Goal: Use online tool/utility: Utilize a website feature to perform a specific function

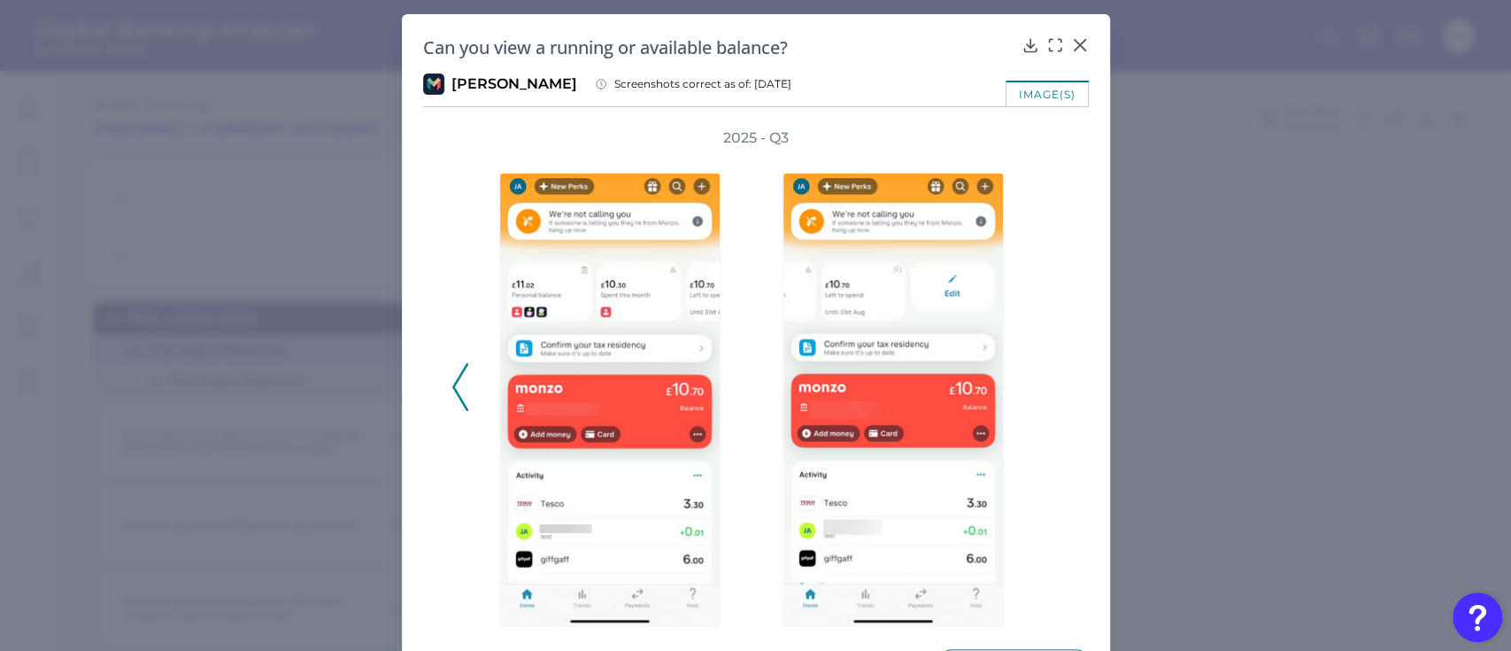
scroll to position [4562, 0]
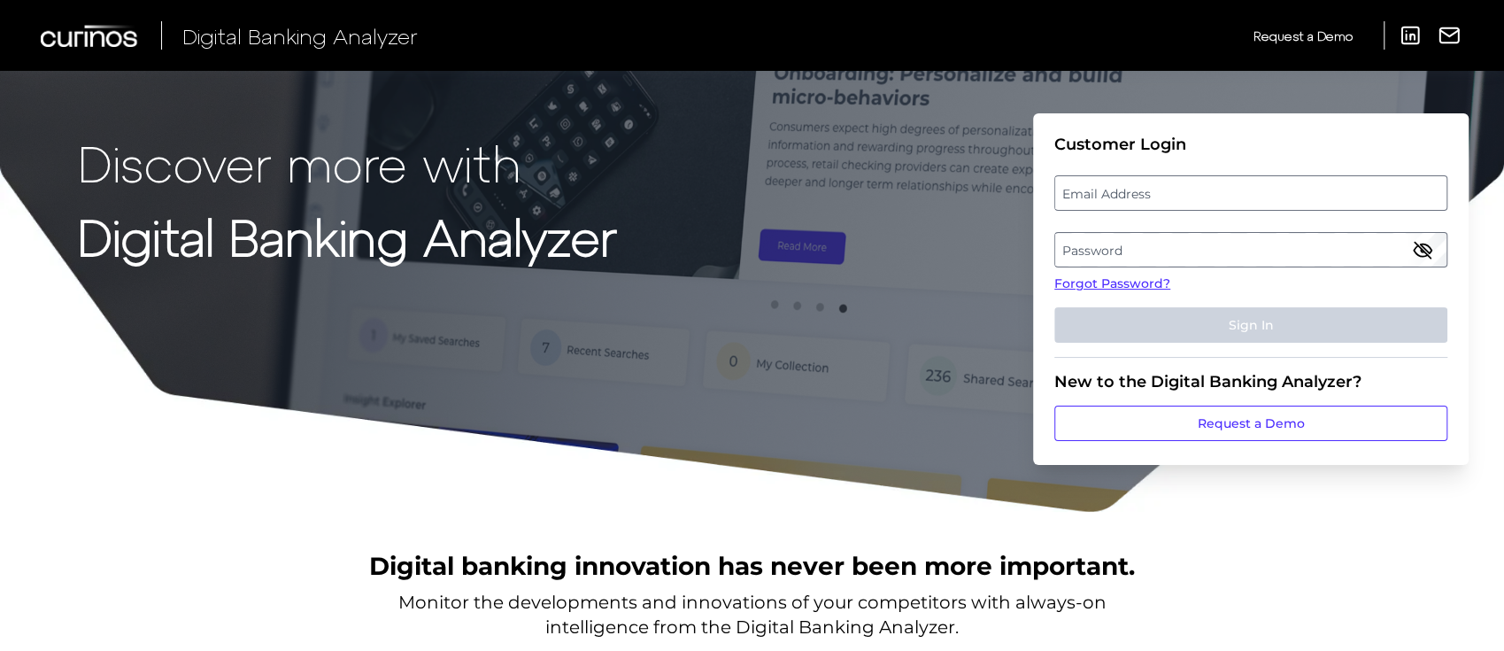
click at [1169, 189] on label "Email Address" at bounding box center [1250, 193] width 390 height 32
click at [1169, 189] on input "email" at bounding box center [1250, 192] width 393 height 35
click at [1169, 194] on input "Email Address" at bounding box center [1250, 192] width 393 height 35
type input "michael.mccaw@curinos.com"
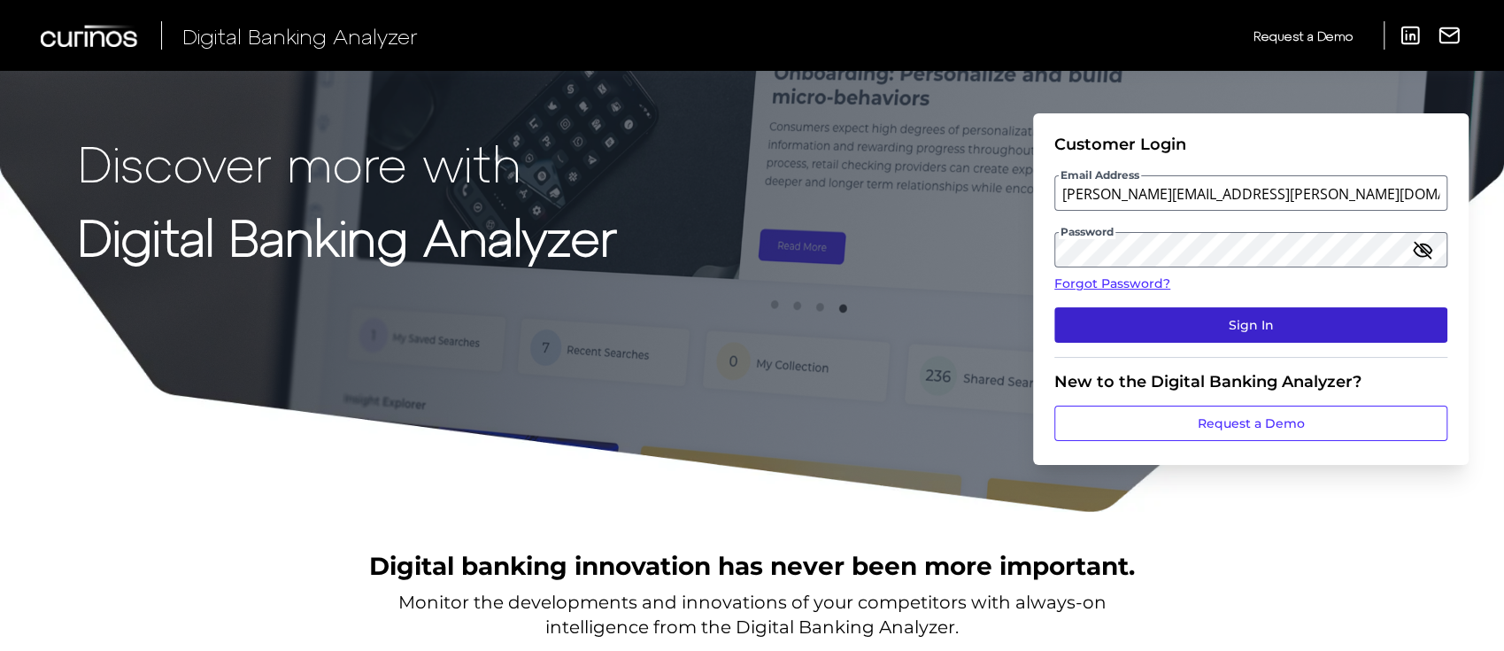
click at [1249, 315] on button "Sign In" at bounding box center [1250, 324] width 393 height 35
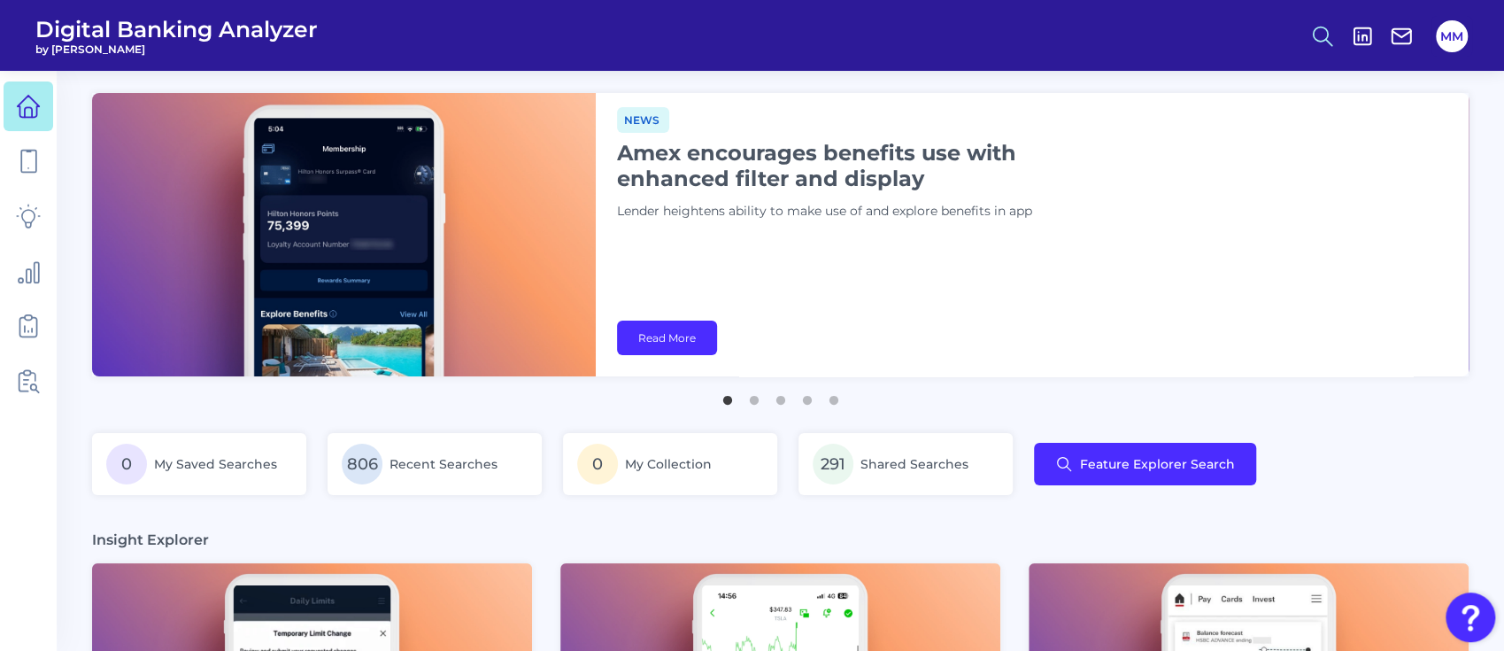
click at [1321, 34] on icon at bounding box center [1322, 36] width 25 height 25
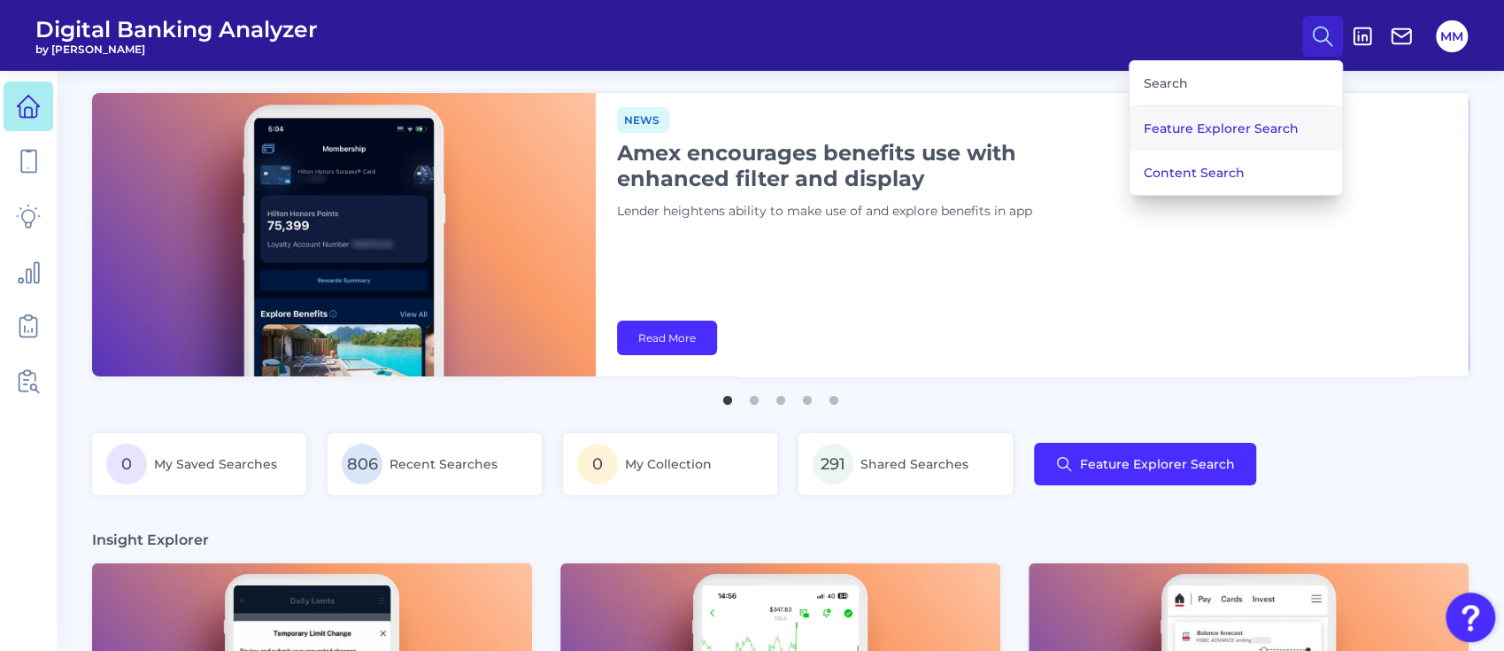
click at [1225, 132] on button "Feature Explorer Search" at bounding box center [1236, 128] width 212 height 44
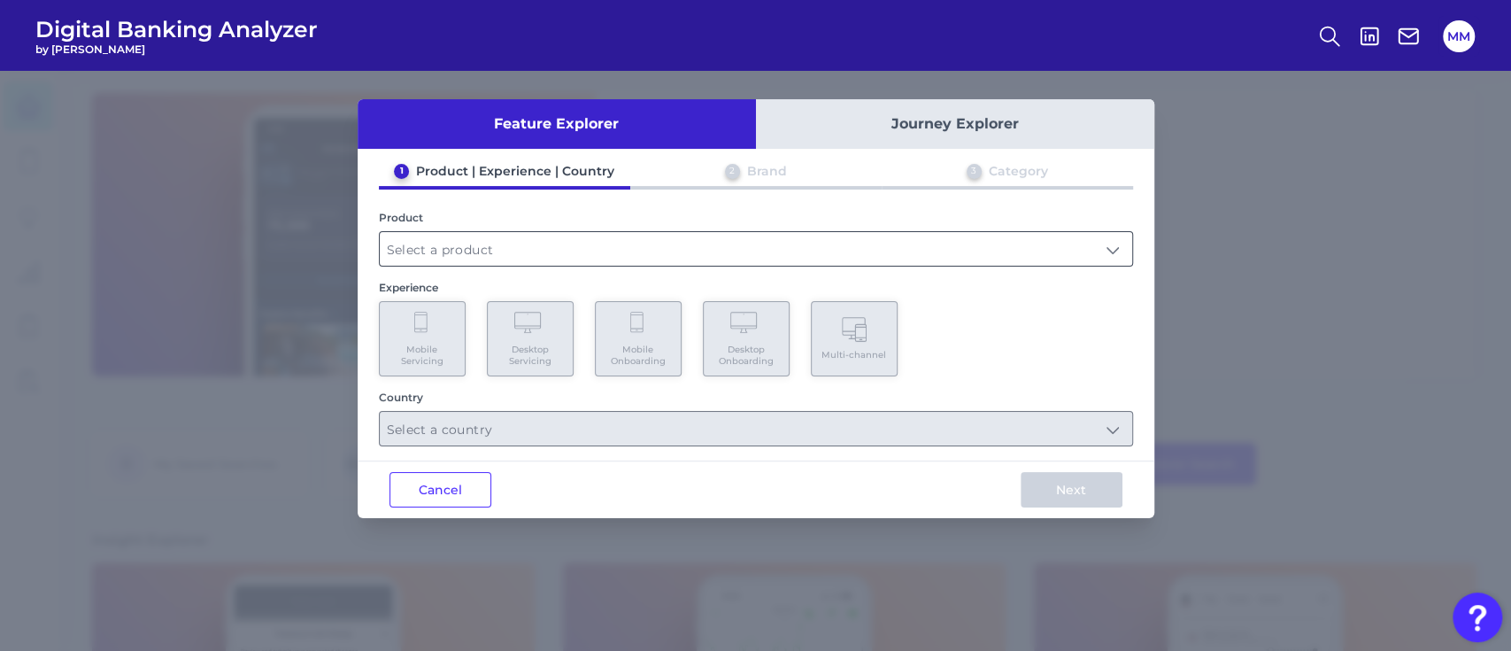
click at [673, 252] on input "text" at bounding box center [756, 249] width 753 height 34
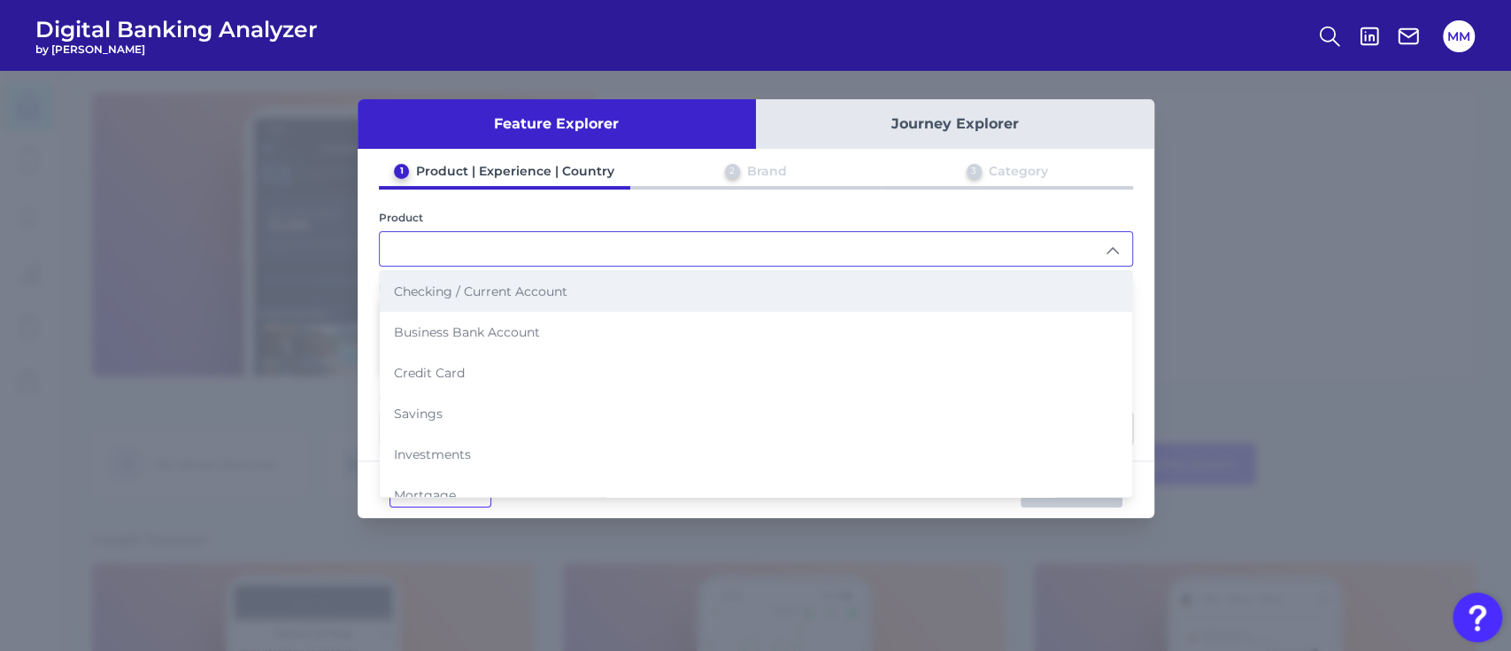
click at [628, 280] on li "Checking / Current Account" at bounding box center [756, 291] width 753 height 41
type input "Checking / Current Account"
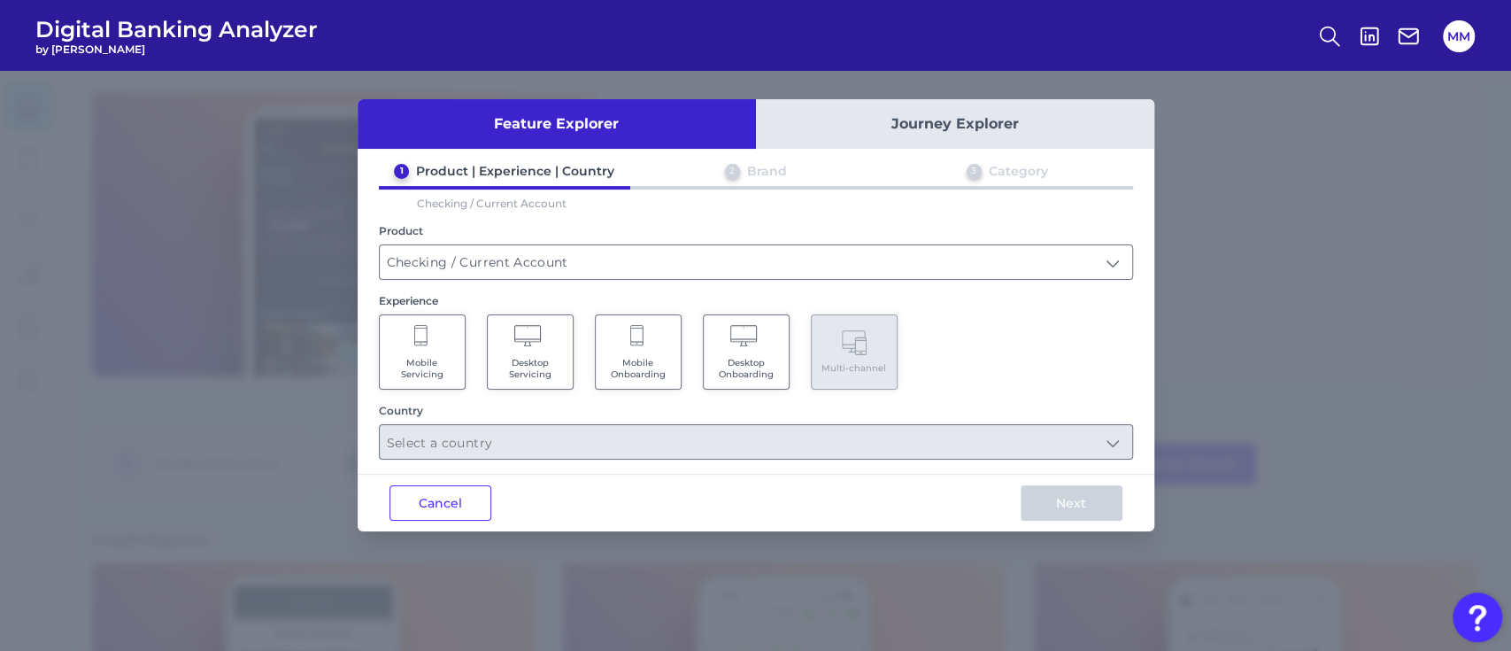
click at [413, 360] on span "Mobile Servicing" at bounding box center [422, 368] width 67 height 23
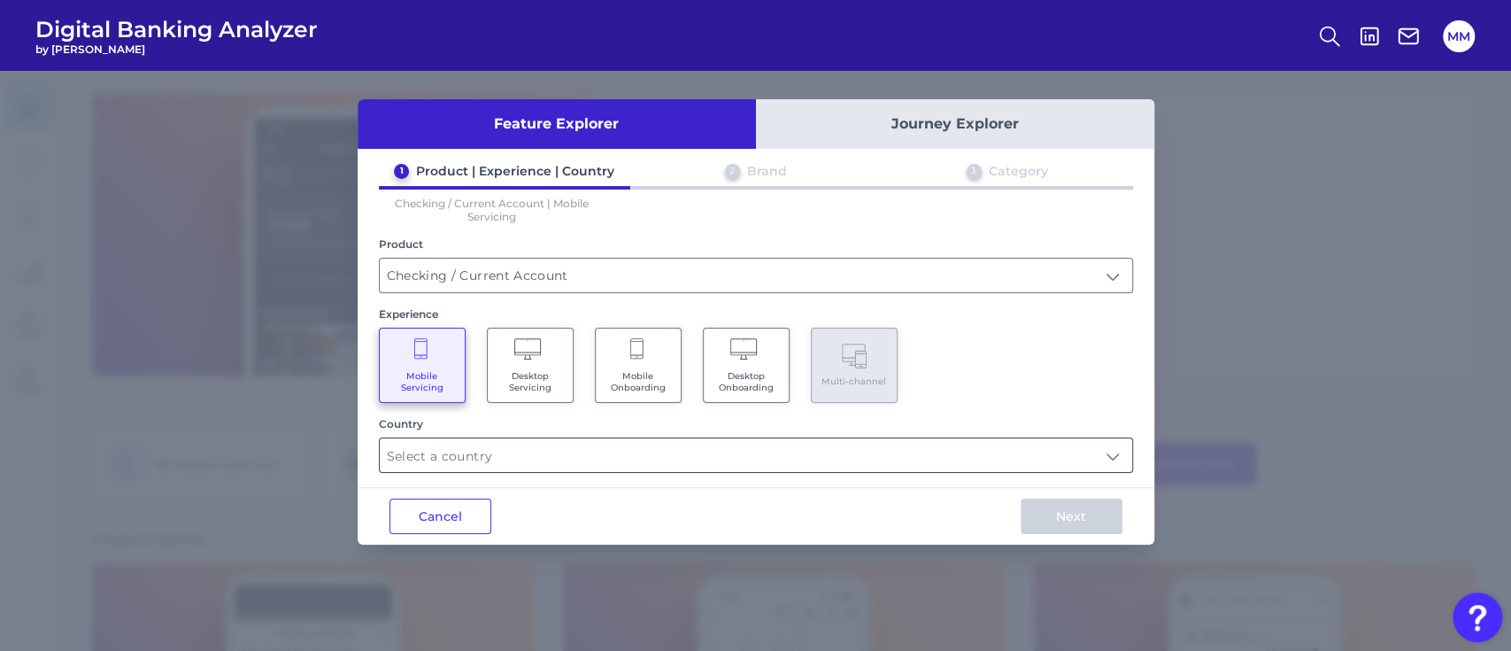
click at [545, 441] on input "text" at bounding box center [756, 455] width 753 height 34
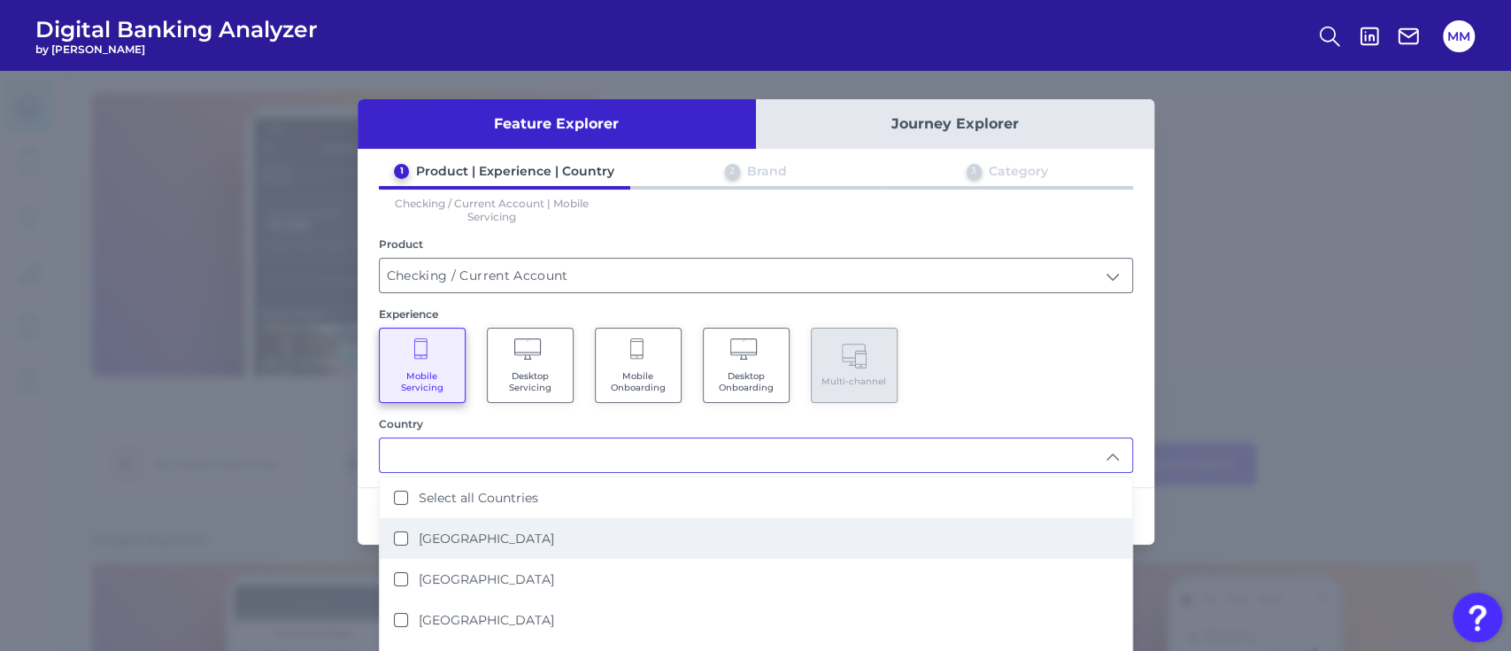
click at [510, 534] on label "United Kingdom" at bounding box center [486, 538] width 135 height 16
type input "United Kingdom"
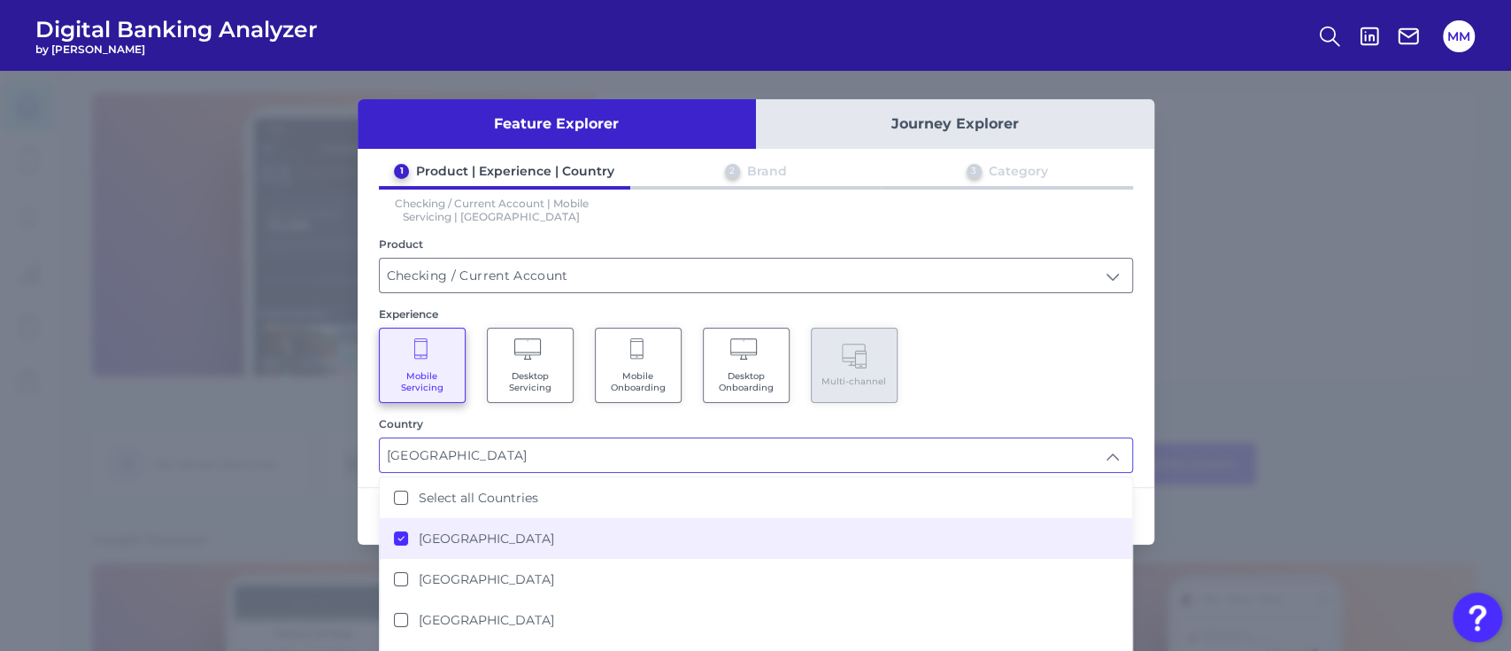
click at [1050, 345] on div "Mobile Servicing Desktop Servicing Mobile Onboarding Desktop Onboarding Multi-c…" at bounding box center [756, 365] width 754 height 75
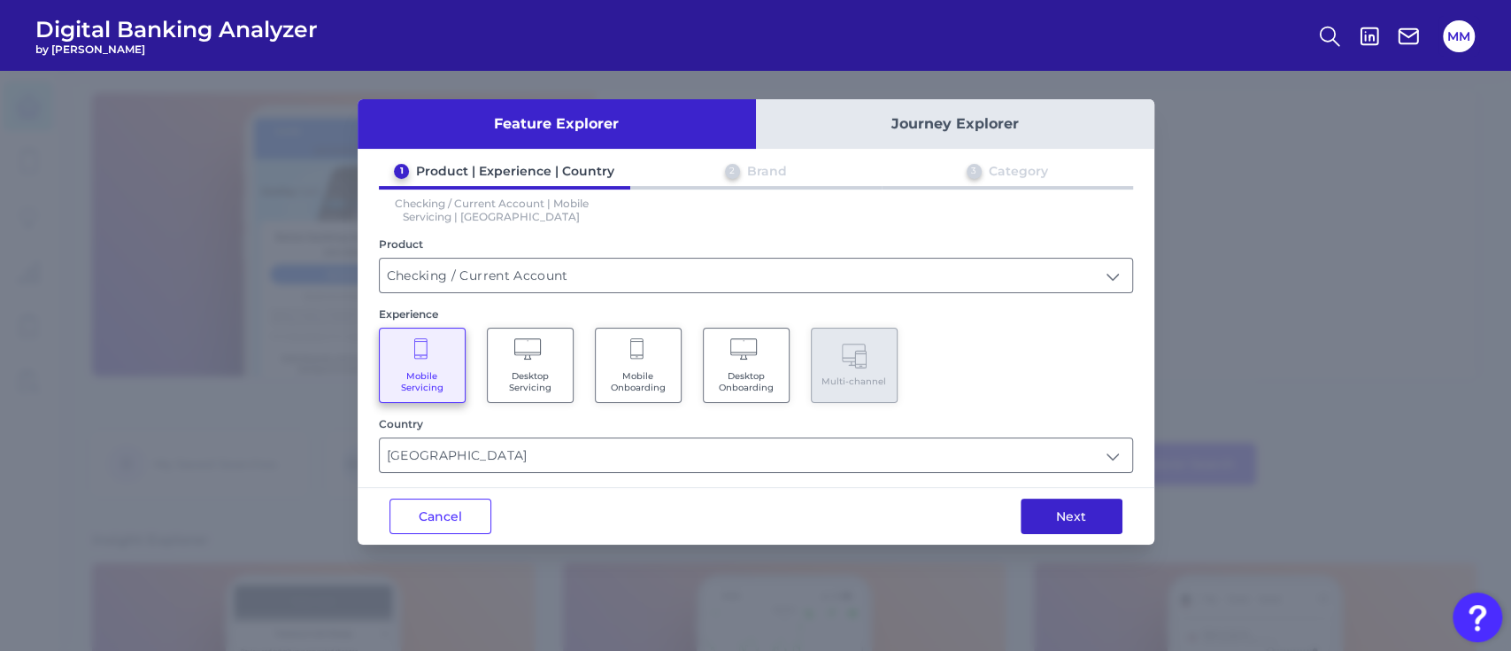
click at [1070, 505] on button "Next" at bounding box center [1072, 515] width 102 height 35
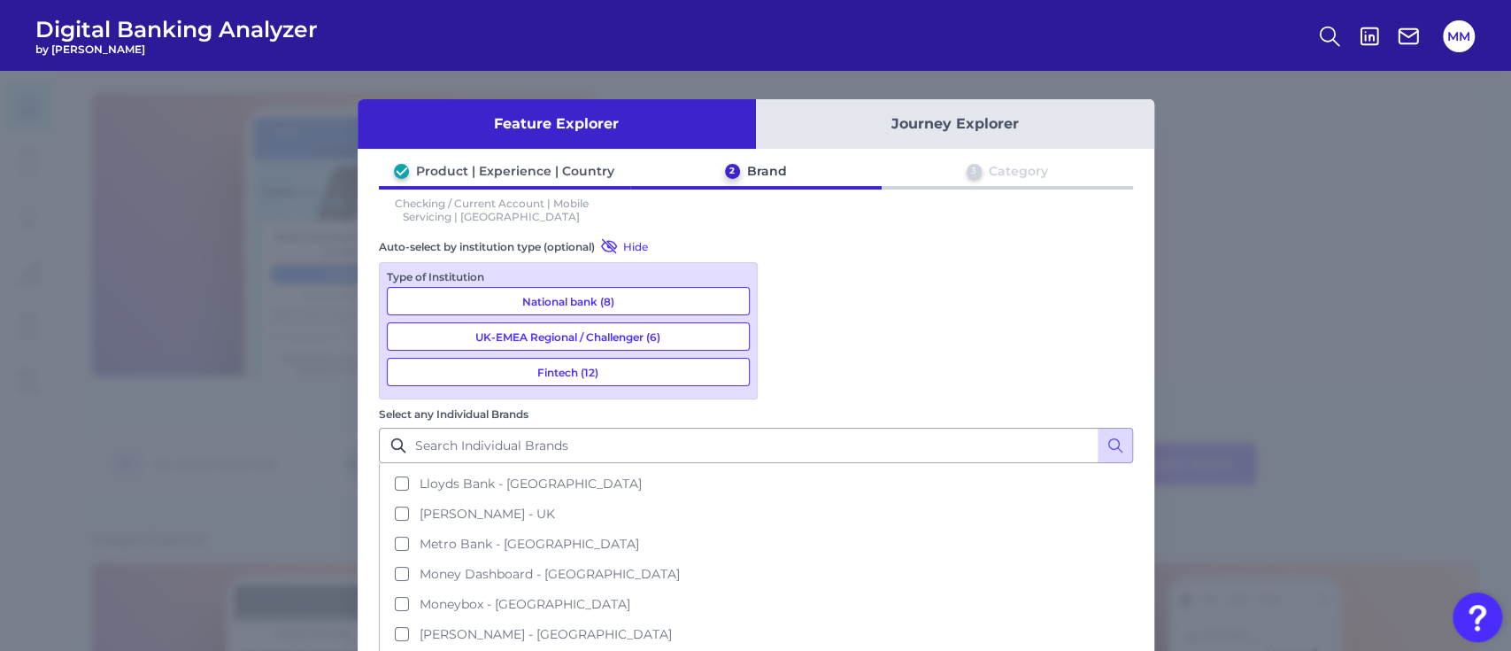
scroll to position [302, 0]
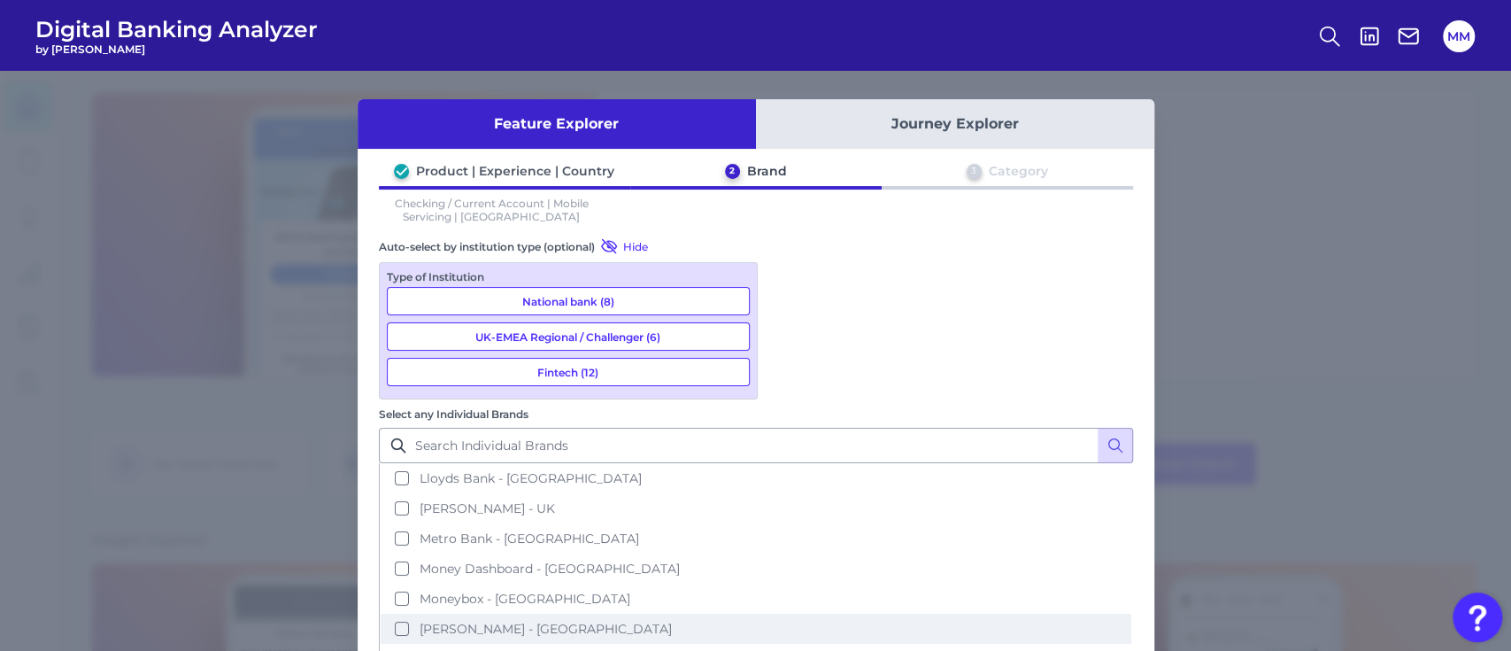
click at [672, 621] on span "Monzo - UK" at bounding box center [546, 629] width 252 height 16
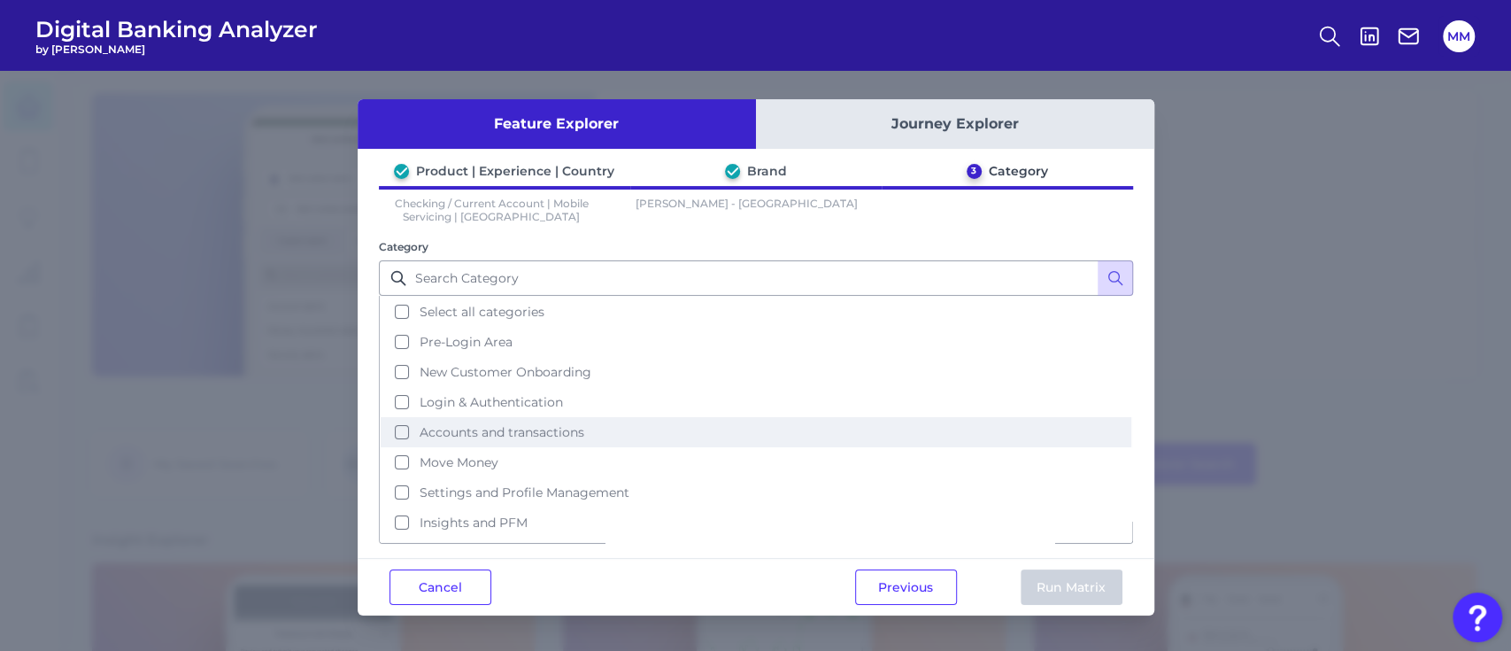
click at [398, 422] on button "Accounts and transactions" at bounding box center [756, 432] width 751 height 30
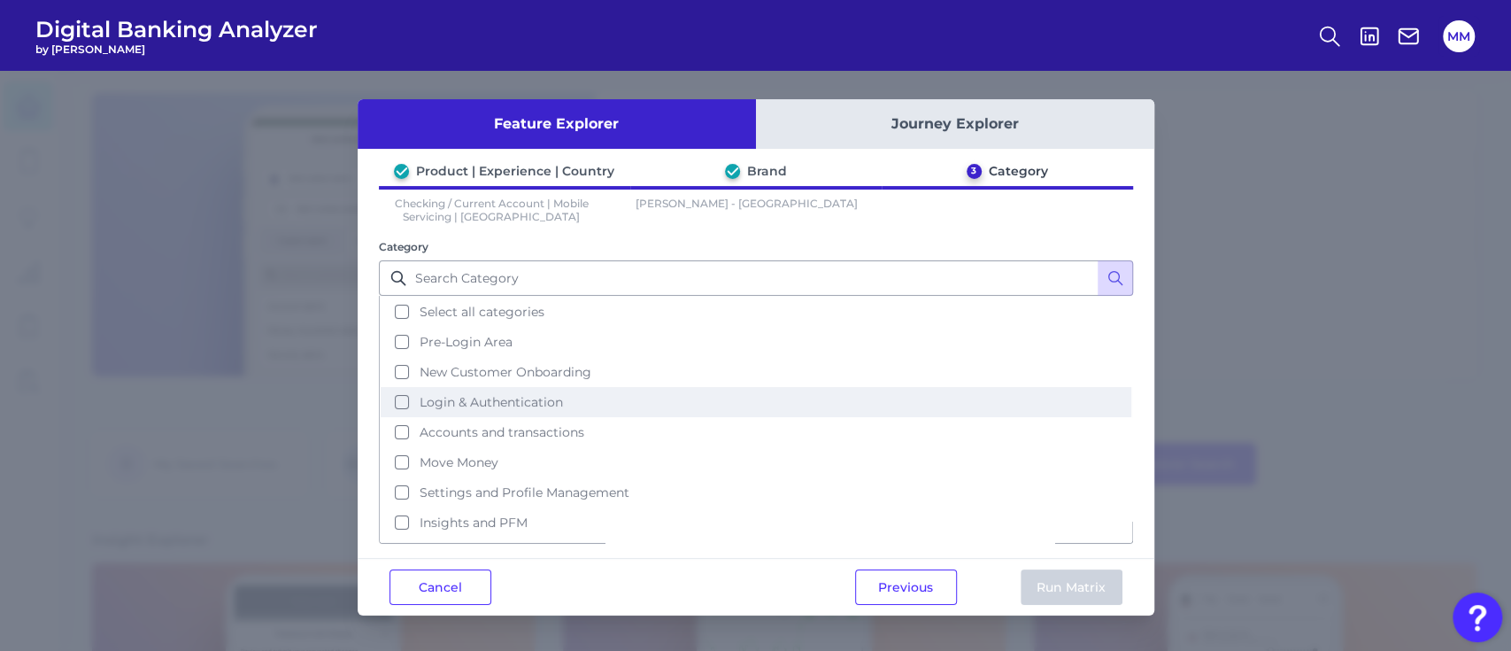
click at [398, 398] on button "Login & Authentication" at bounding box center [756, 402] width 751 height 30
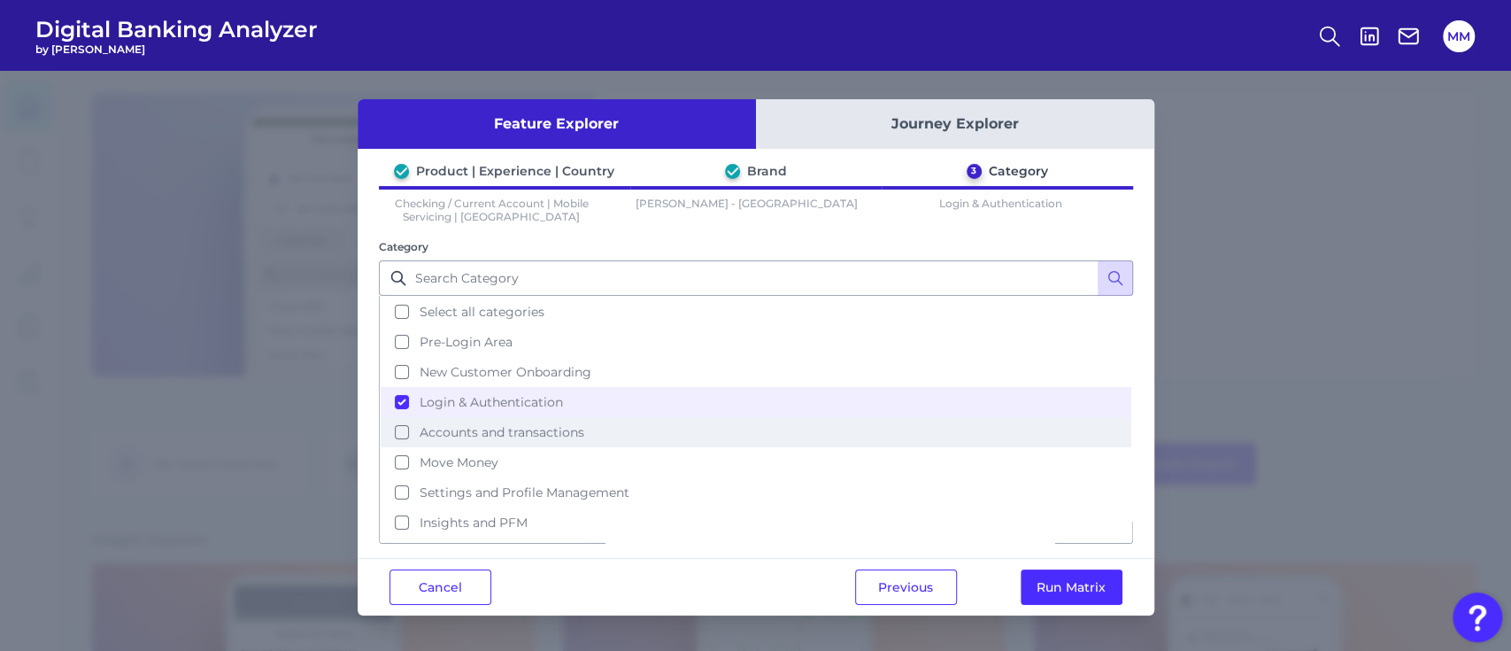
click at [405, 435] on button "Accounts and transactions" at bounding box center [756, 432] width 751 height 30
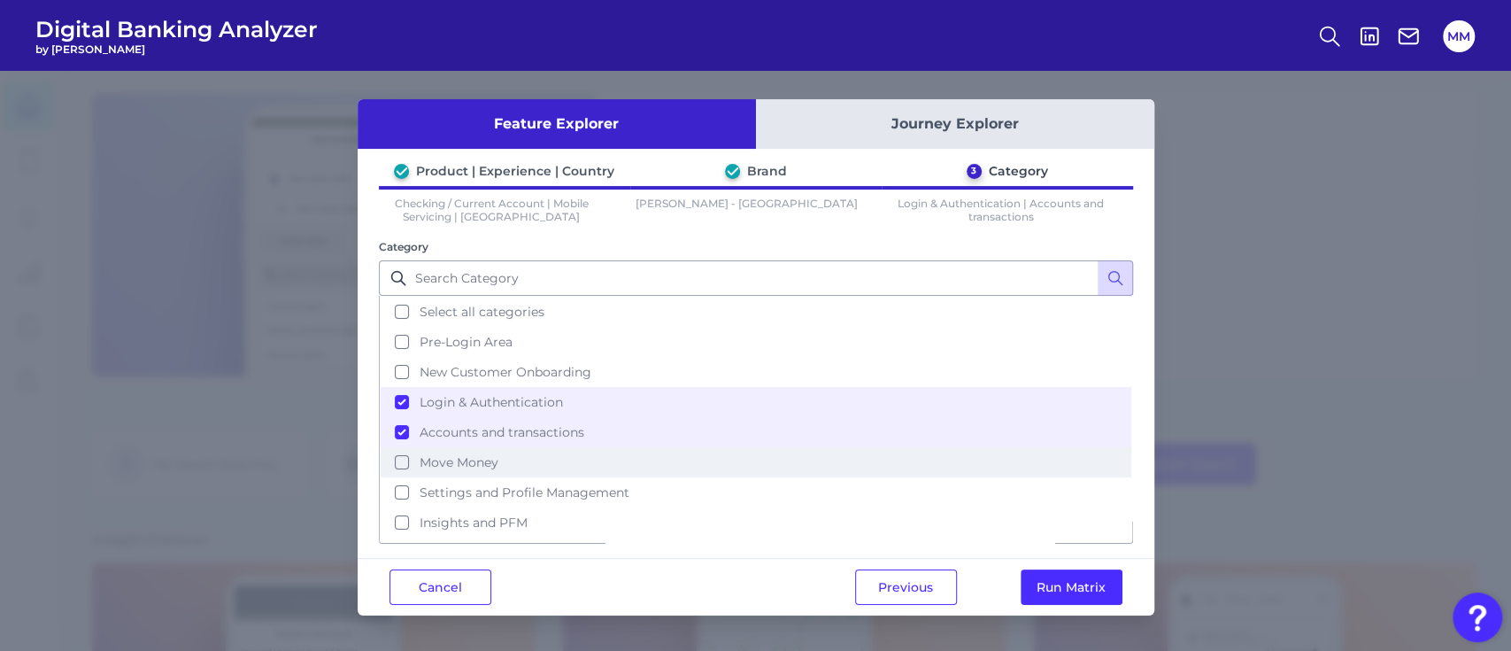
click at [409, 452] on button "Move Money" at bounding box center [756, 462] width 751 height 30
click at [1080, 582] on button "Run Matrix" at bounding box center [1072, 586] width 102 height 35
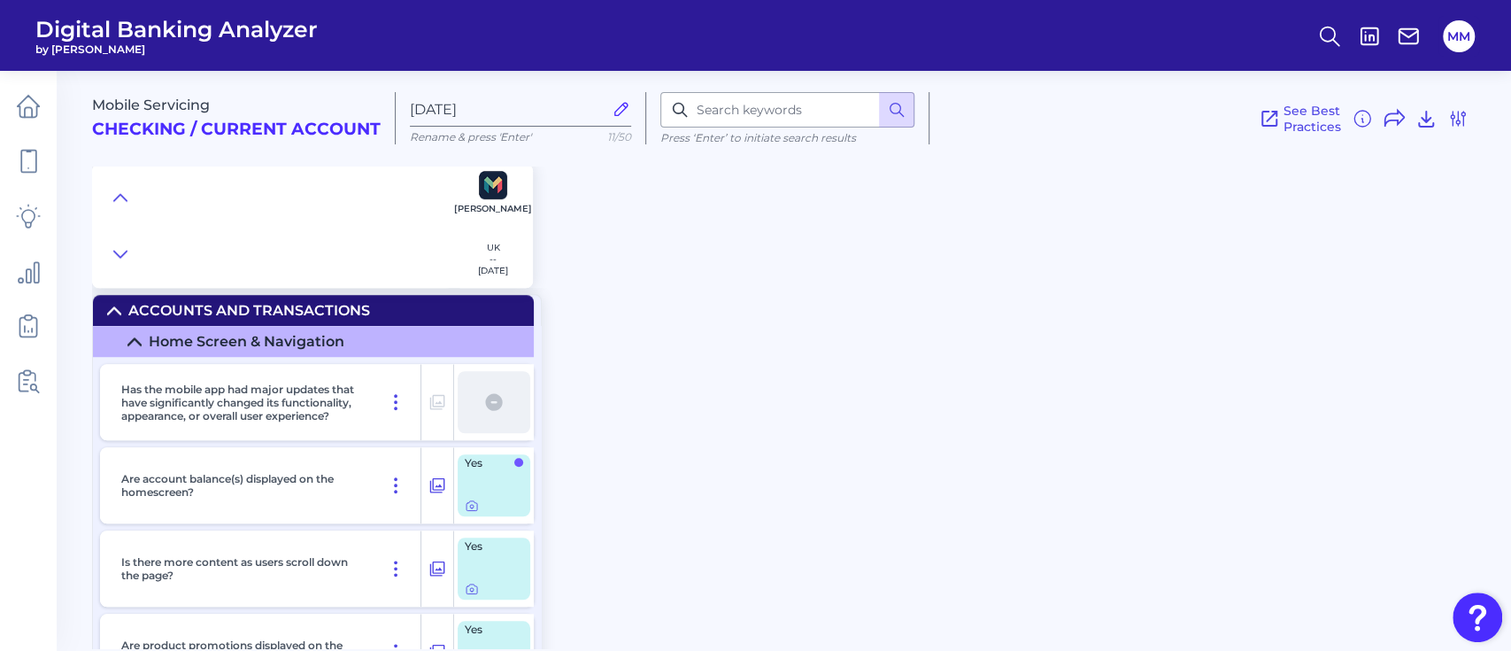
scroll to position [764, 0]
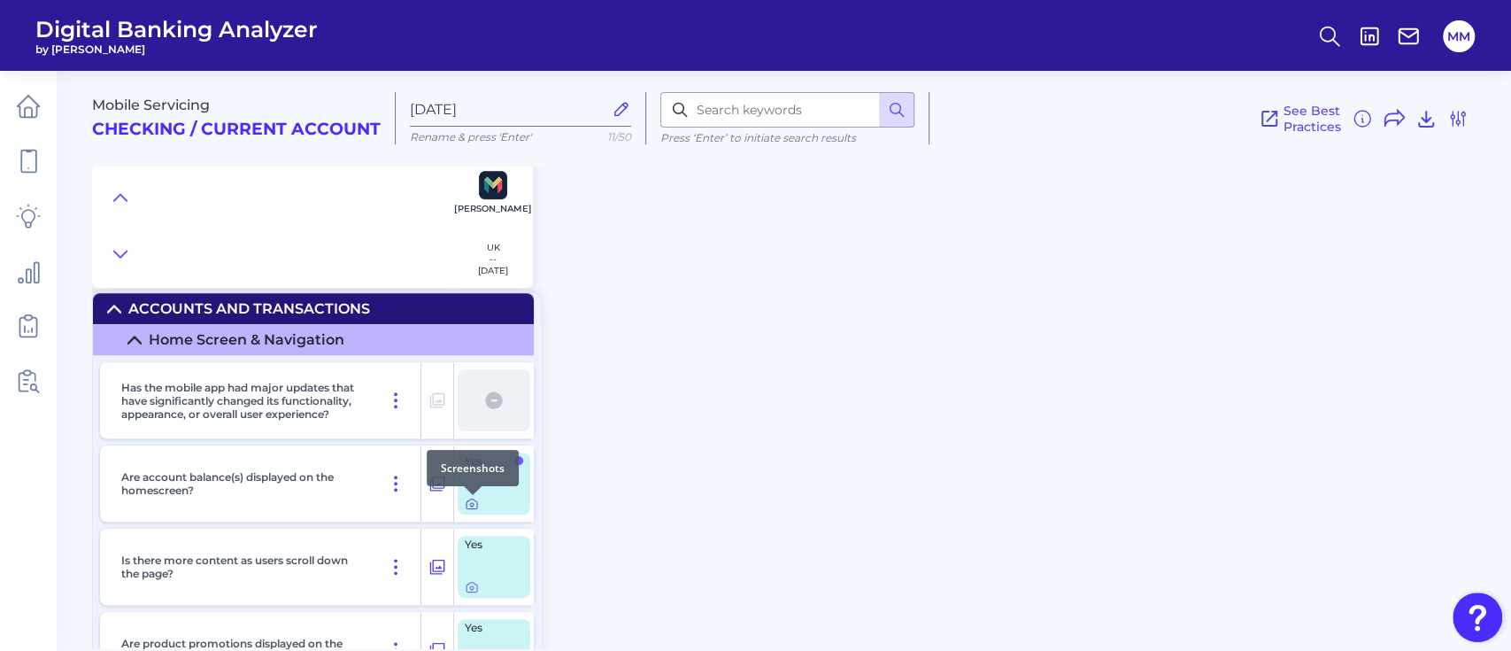
click at [472, 506] on icon at bounding box center [472, 504] width 14 height 14
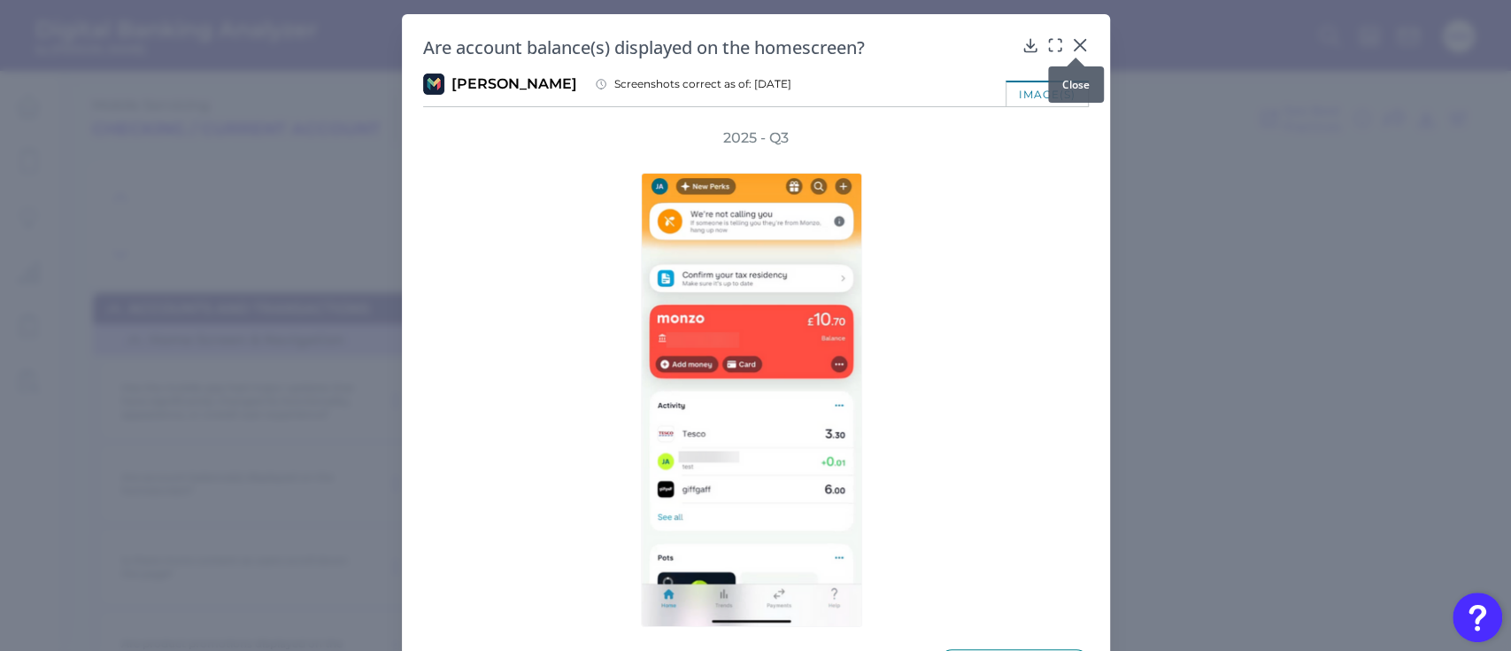
click at [1079, 50] on div at bounding box center [1076, 58] width 18 height 18
click at [1077, 46] on icon at bounding box center [1080, 45] width 18 height 18
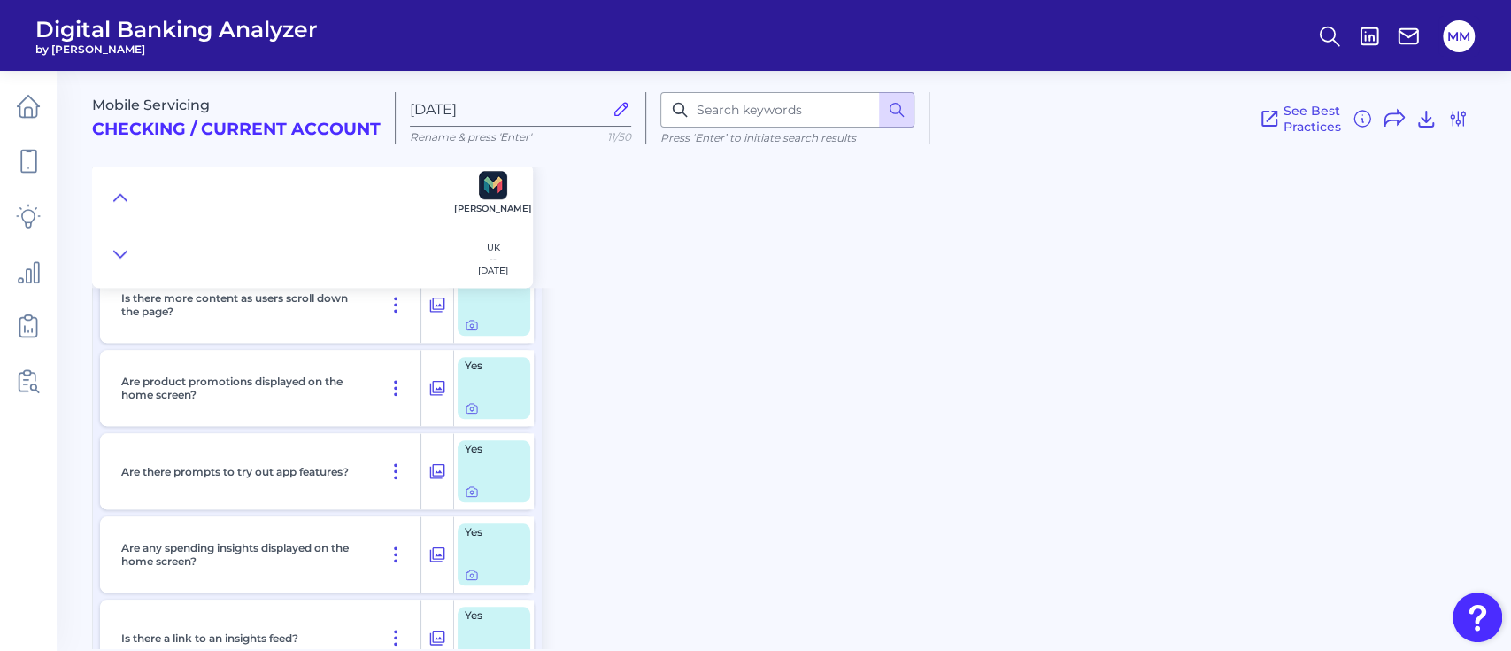
scroll to position [1033, 0]
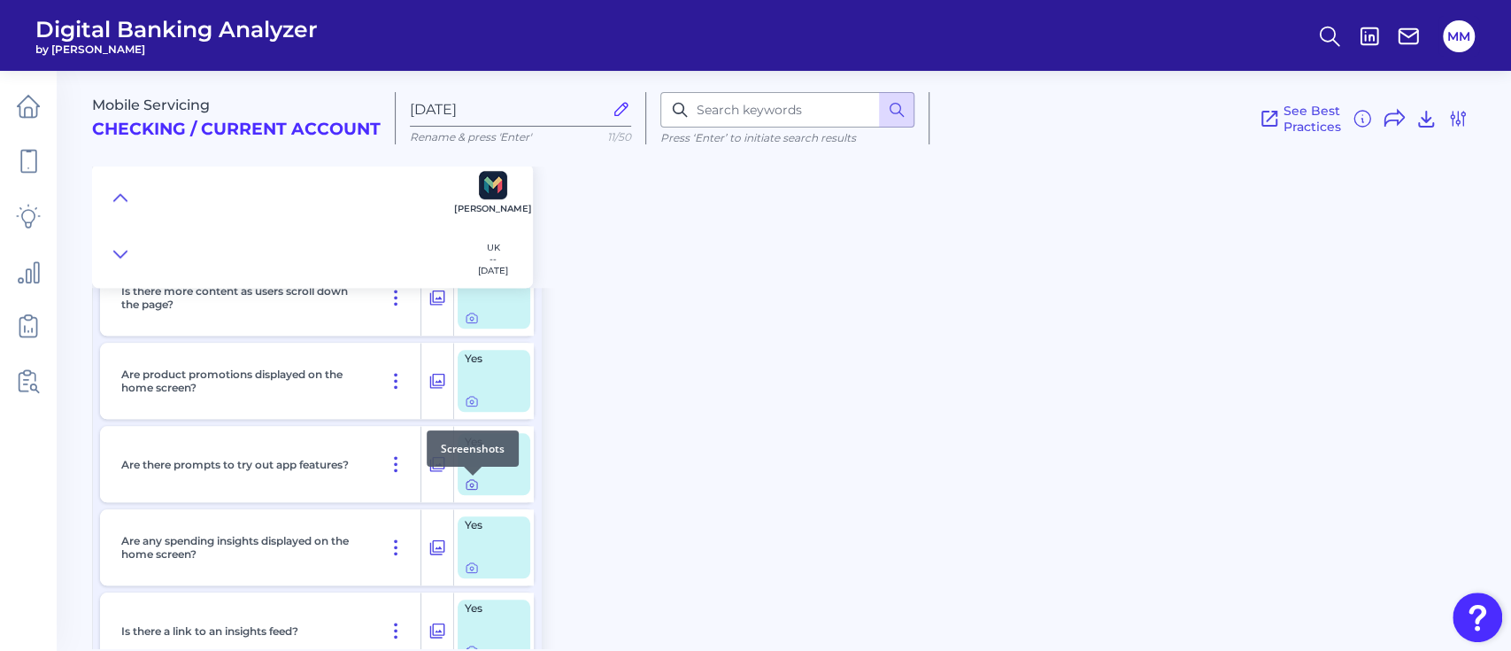
click at [470, 486] on icon at bounding box center [472, 485] width 4 height 4
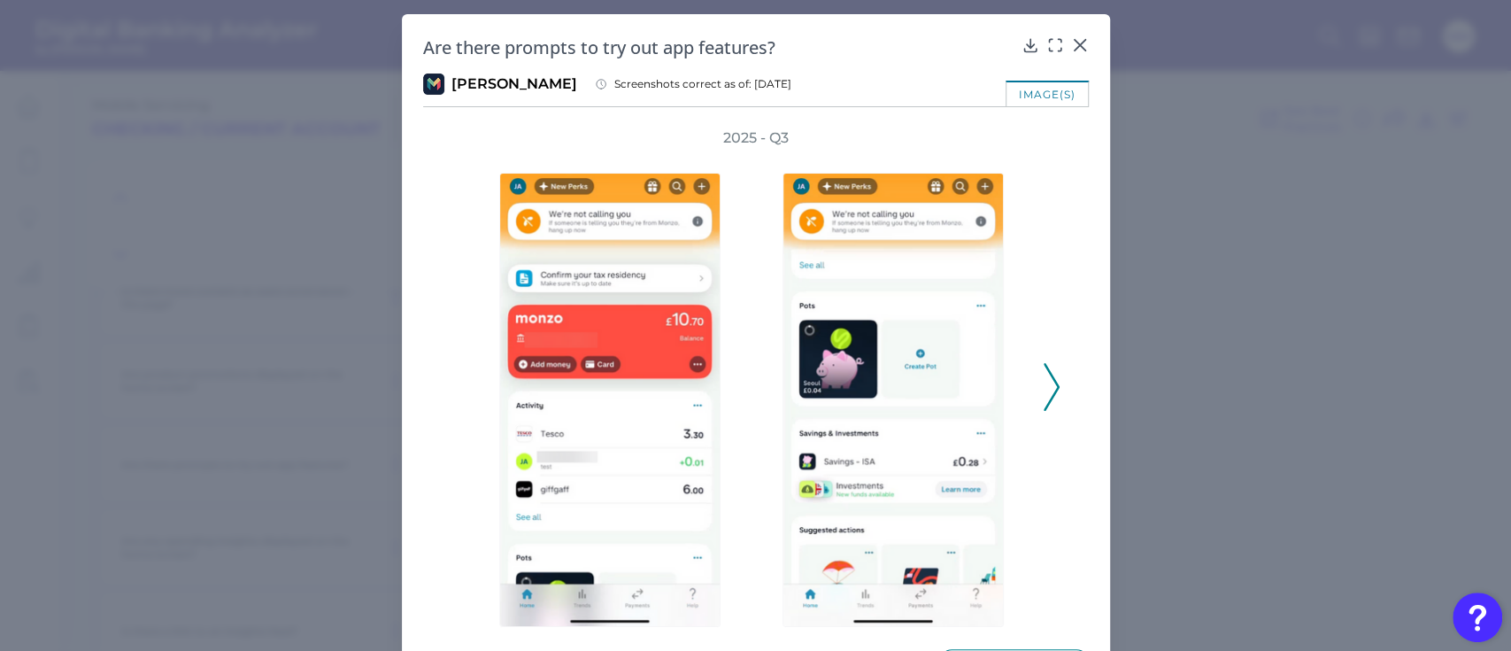
click at [1056, 393] on div "2025 - Q3" at bounding box center [756, 377] width 666 height 498
click at [1047, 393] on icon at bounding box center [1052, 387] width 16 height 48
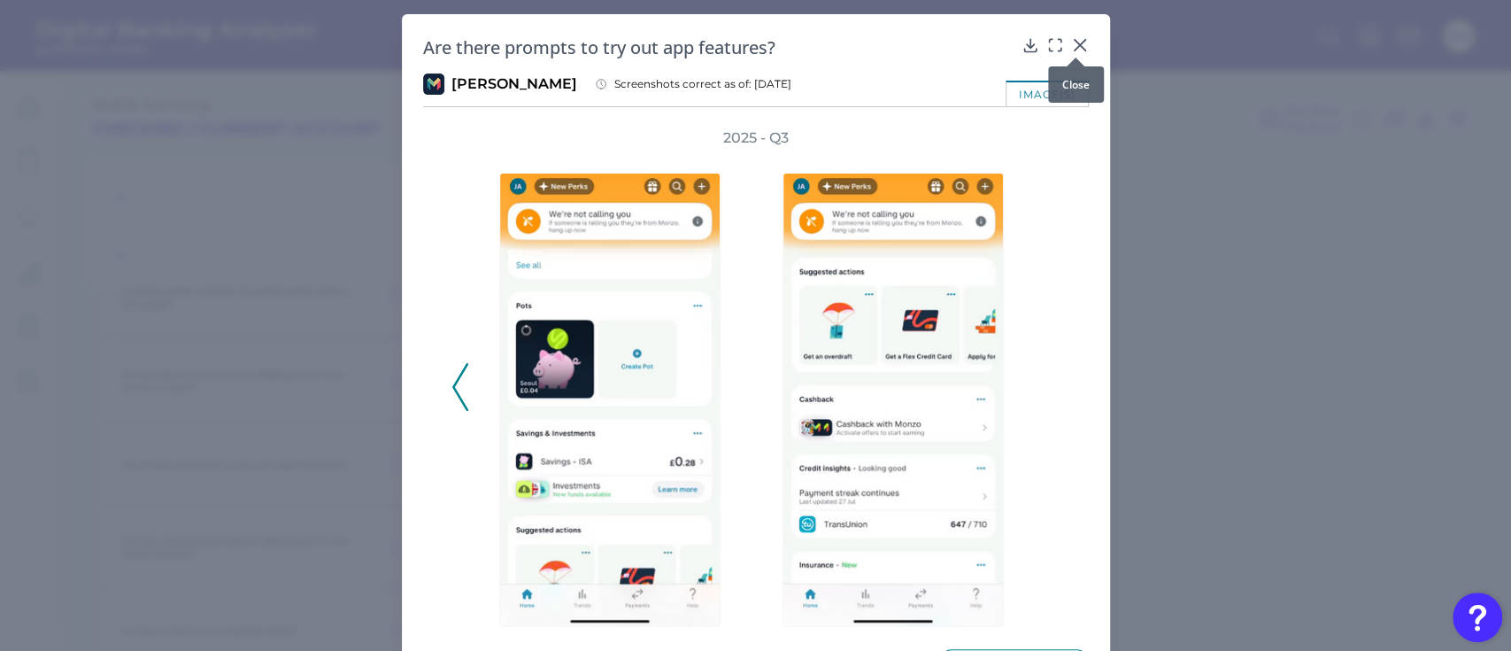
click at [1075, 46] on icon at bounding box center [1079, 45] width 11 height 11
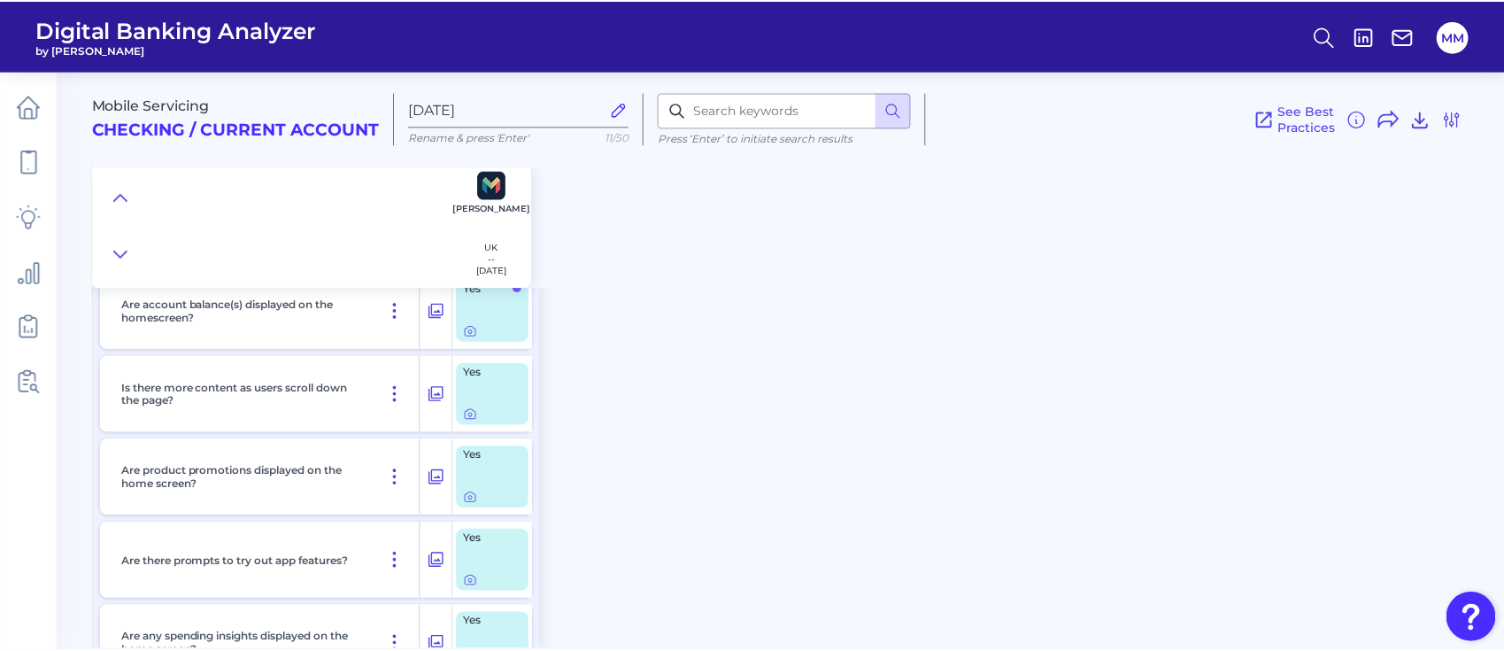
scroll to position [935, 0]
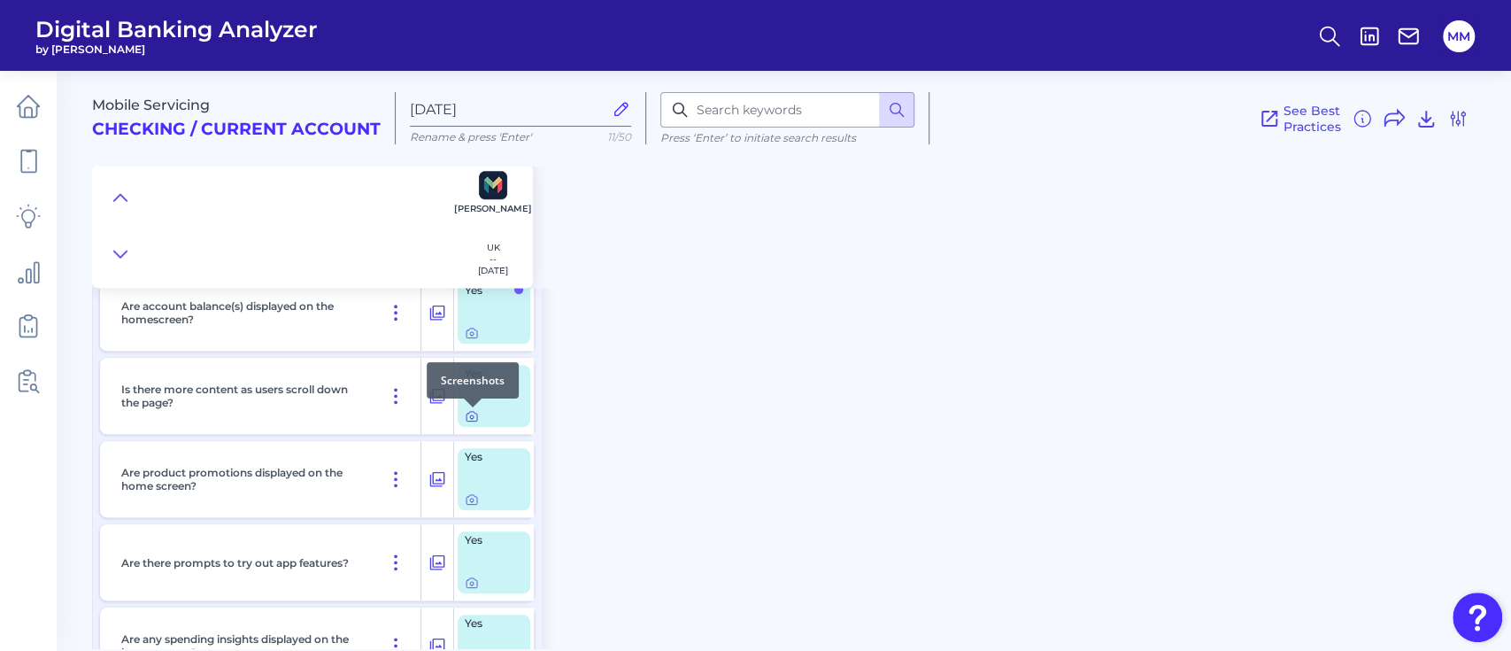
click at [471, 421] on icon at bounding box center [472, 416] width 14 height 14
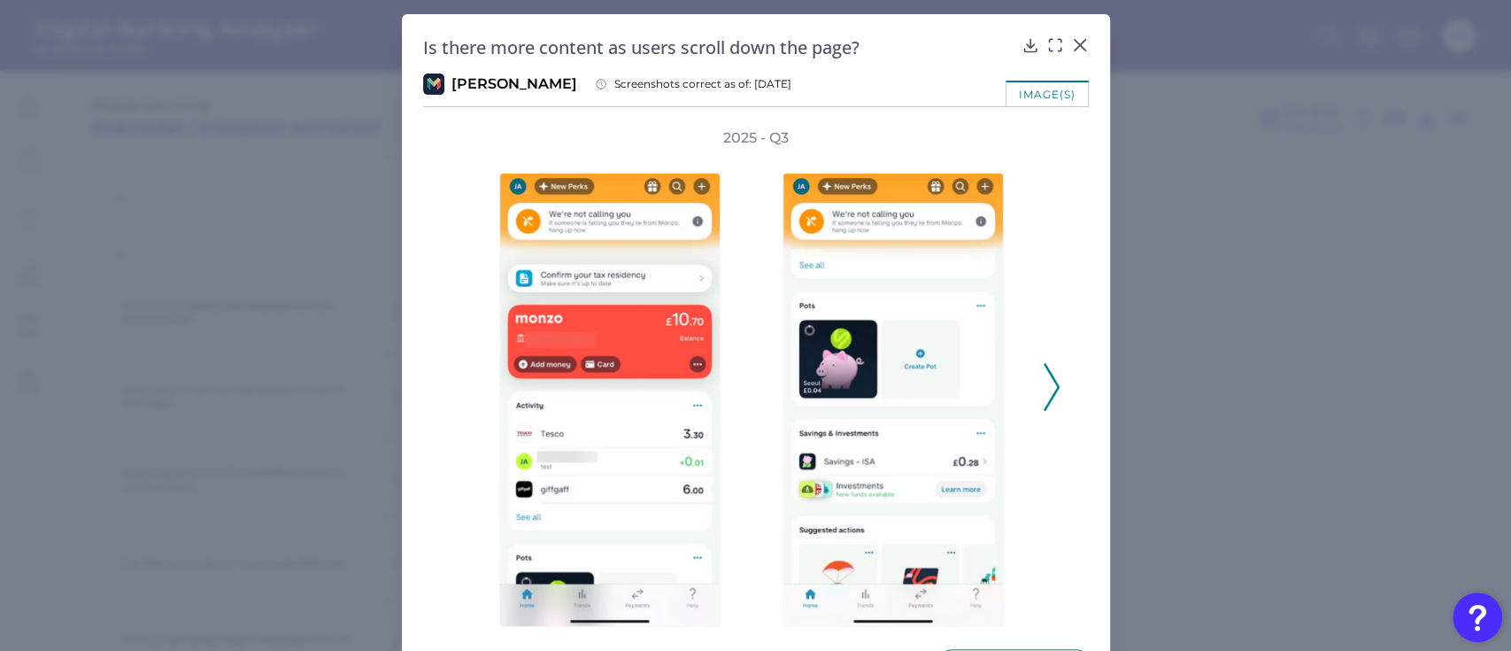
click at [1044, 397] on icon at bounding box center [1052, 387] width 16 height 48
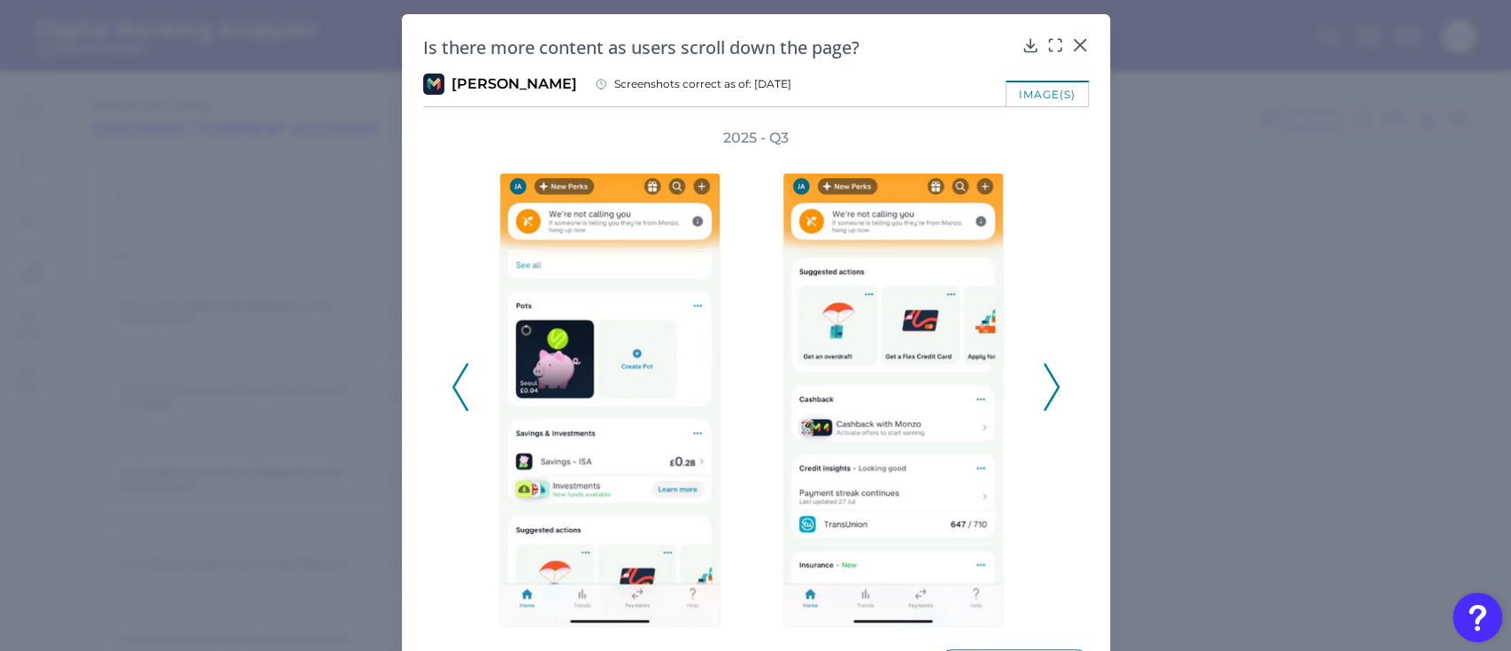
click at [1044, 397] on icon at bounding box center [1052, 387] width 16 height 48
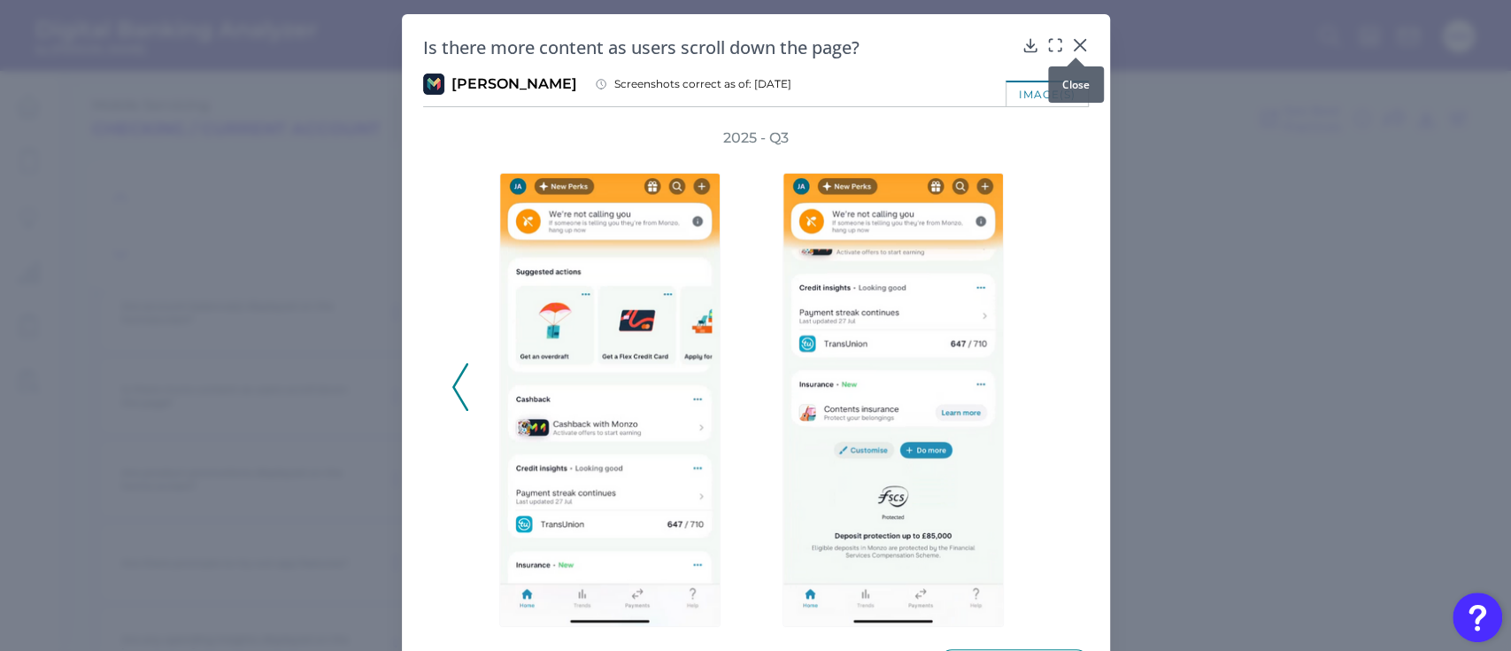
click at [1071, 46] on icon at bounding box center [1080, 45] width 18 height 18
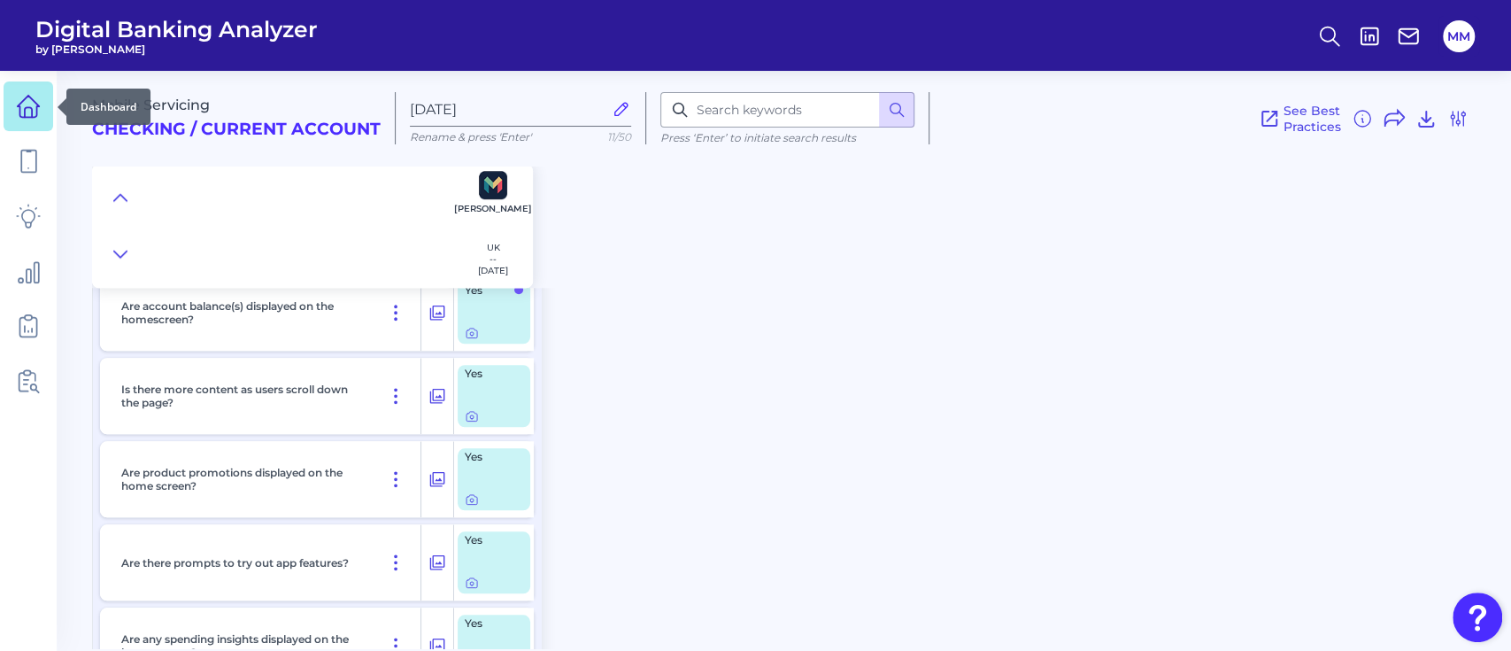
click at [33, 105] on icon at bounding box center [28, 106] width 25 height 25
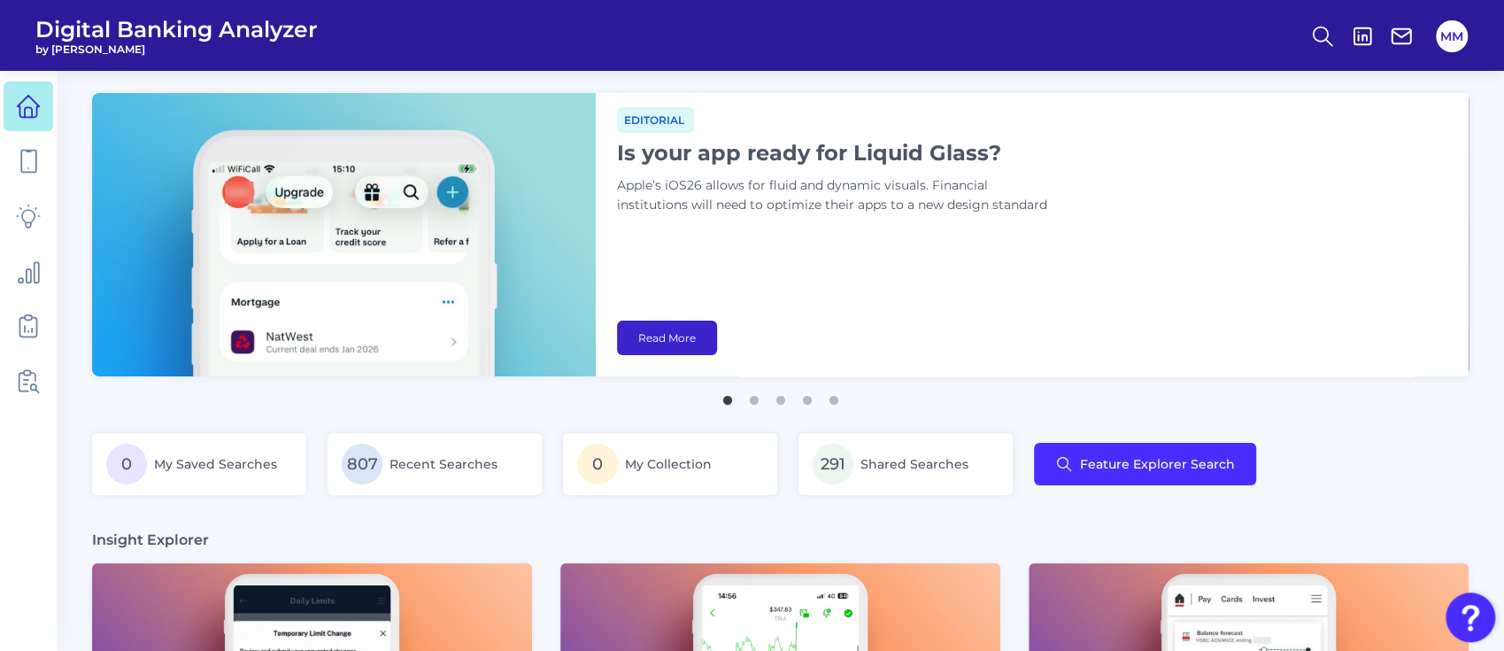
click at [677, 337] on link "Read More" at bounding box center [667, 337] width 100 height 35
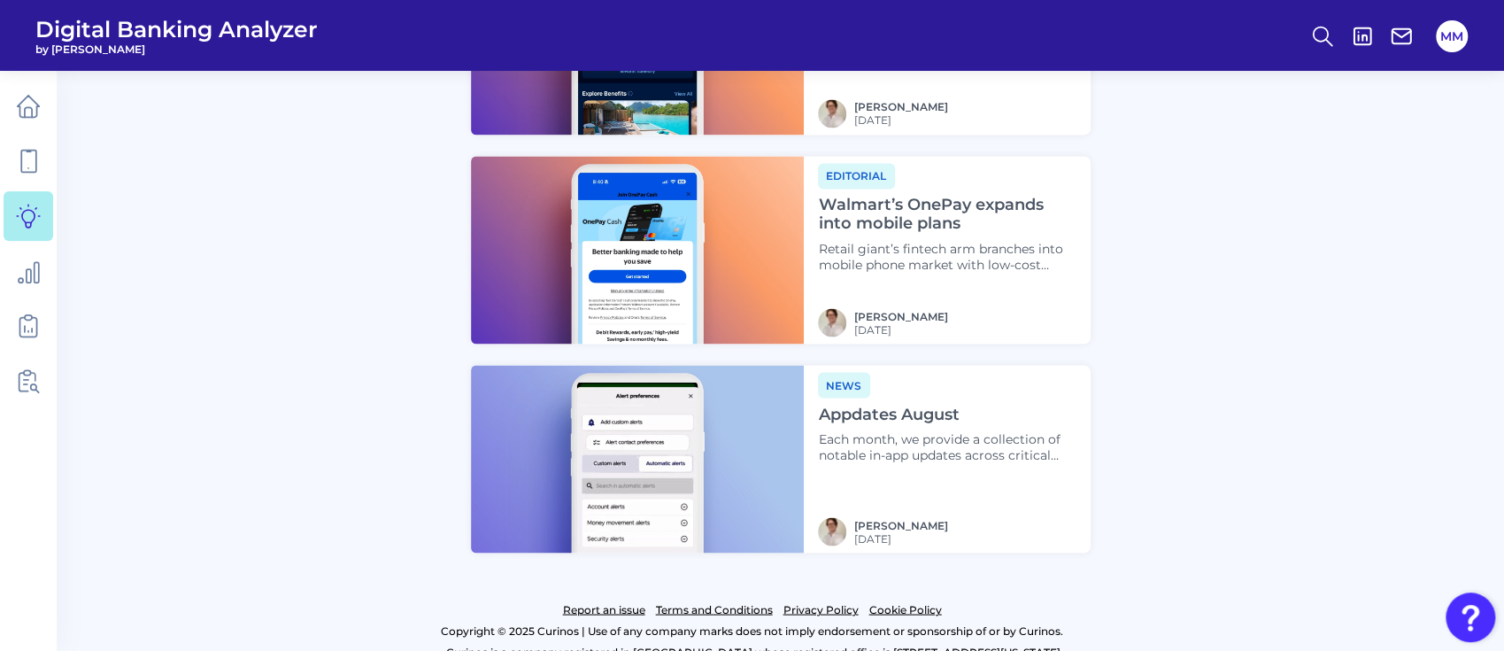
scroll to position [1966, 0]
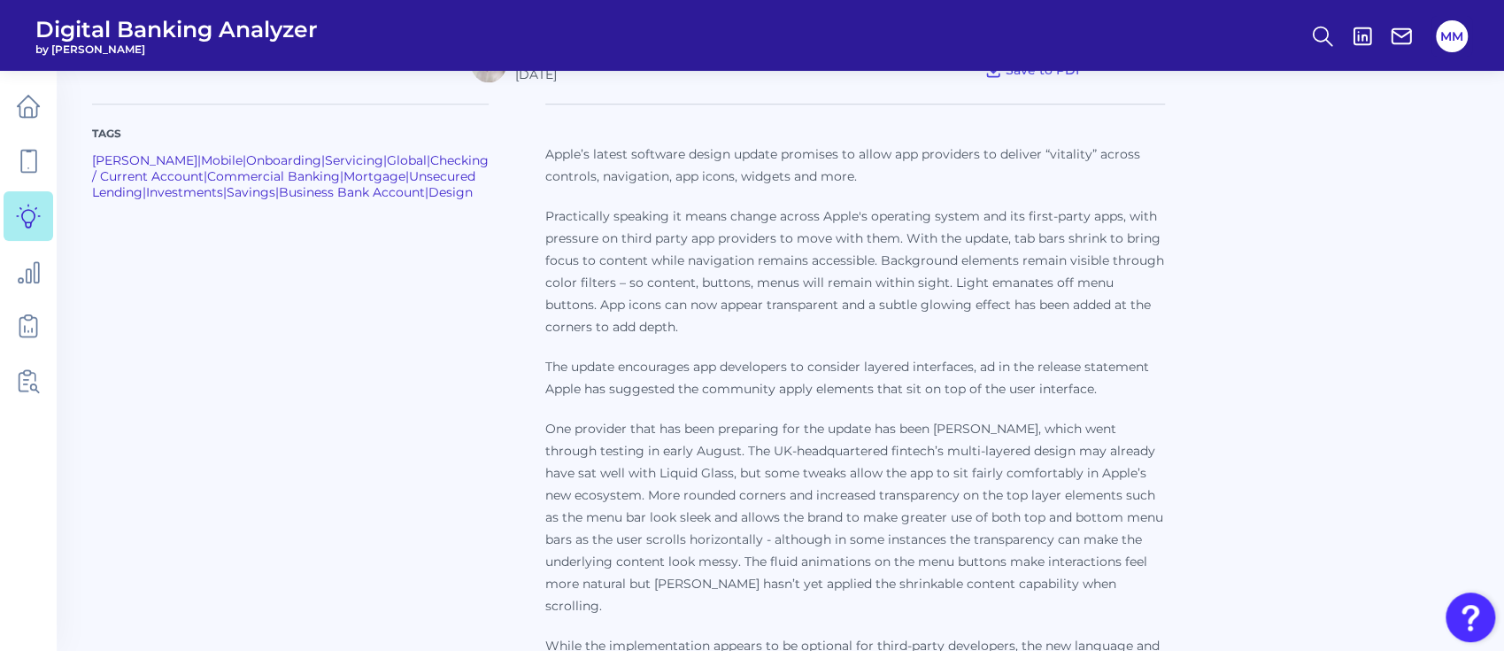
scroll to position [977, 0]
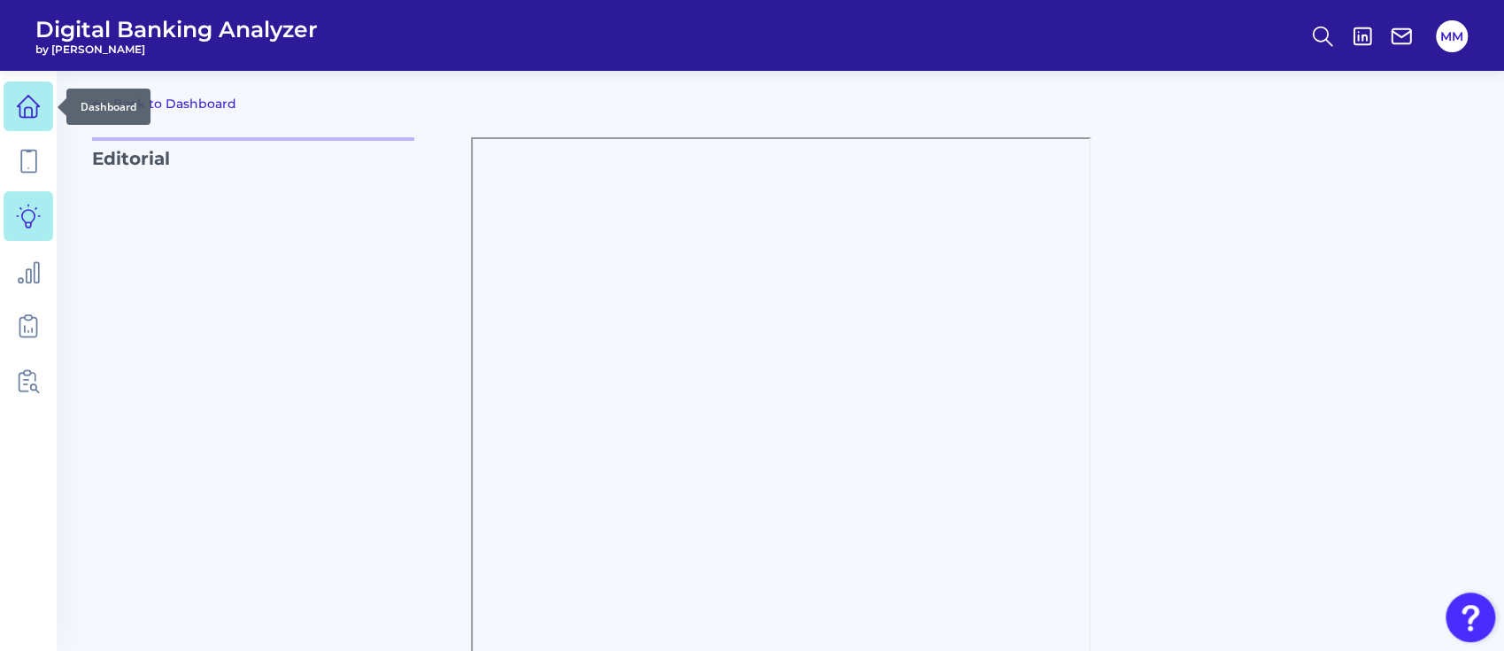
click at [20, 103] on icon at bounding box center [29, 107] width 22 height 22
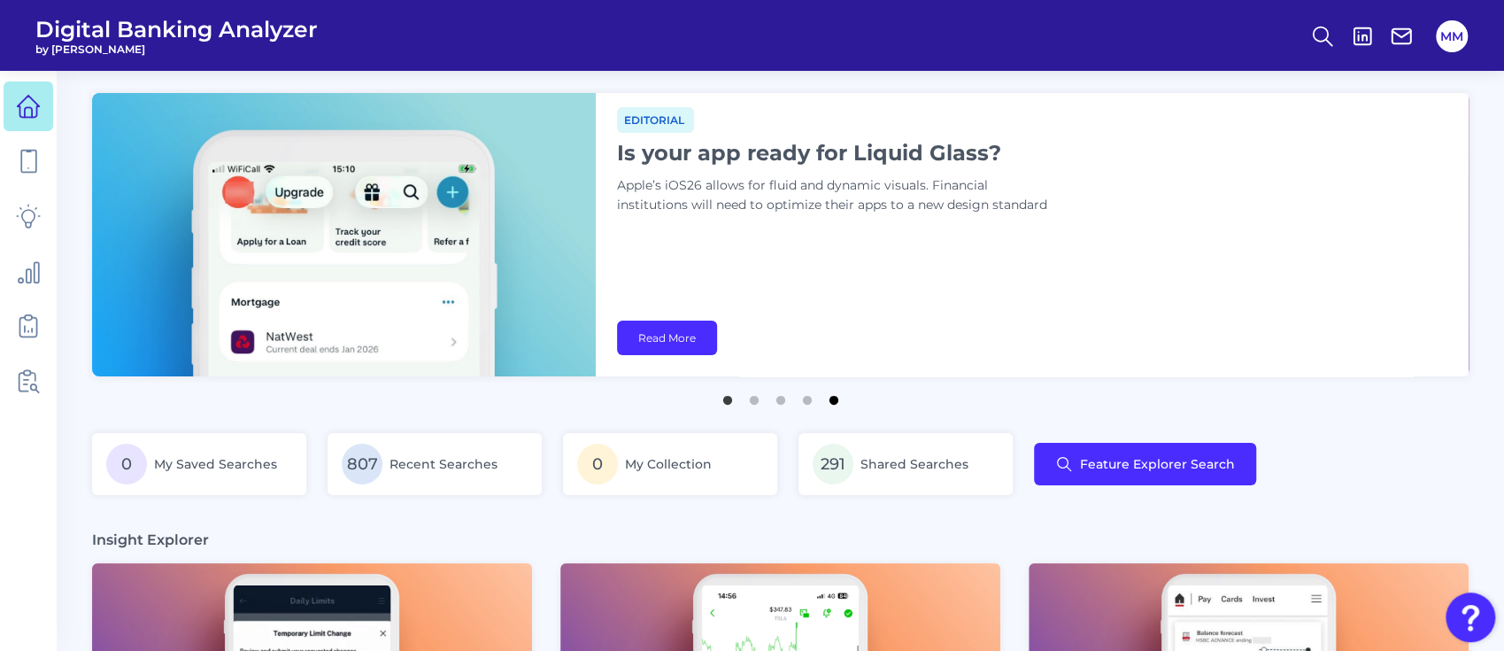
click at [833, 397] on button "5" at bounding box center [834, 396] width 18 height 18
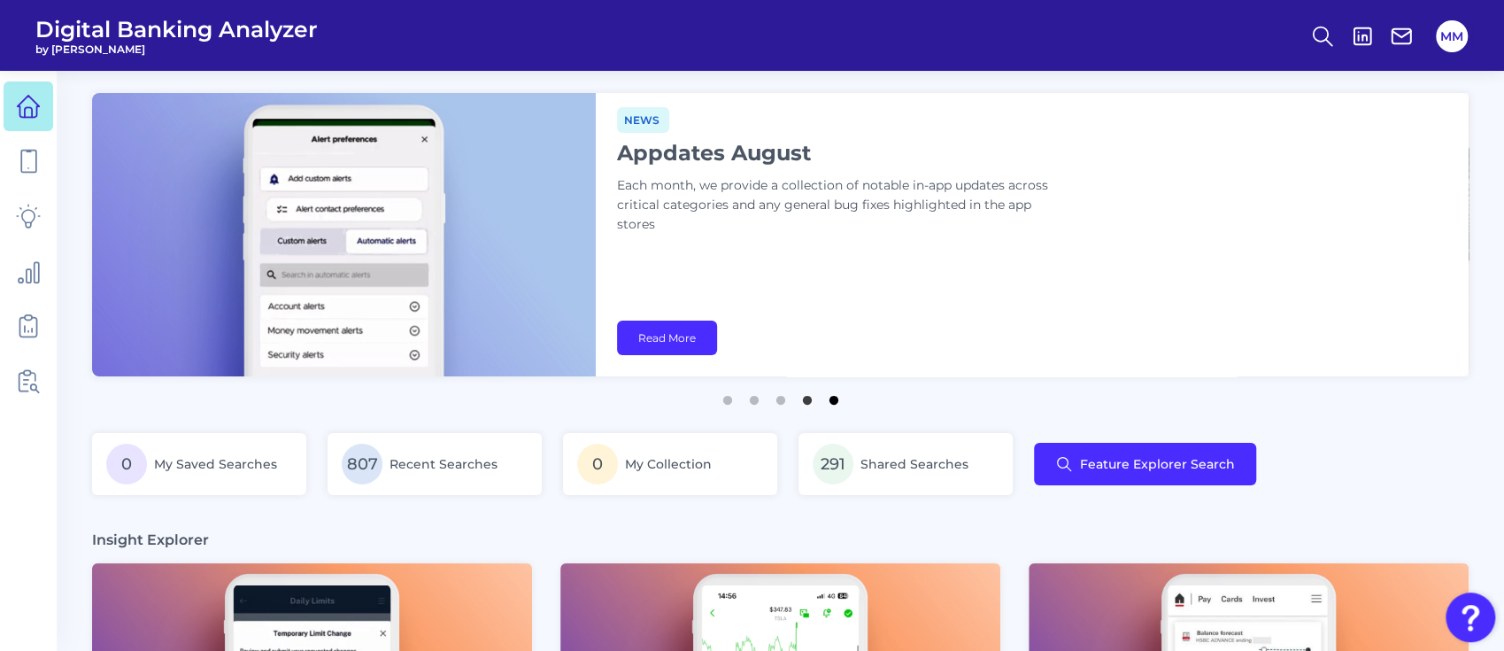
click at [836, 400] on button "5" at bounding box center [834, 396] width 18 height 18
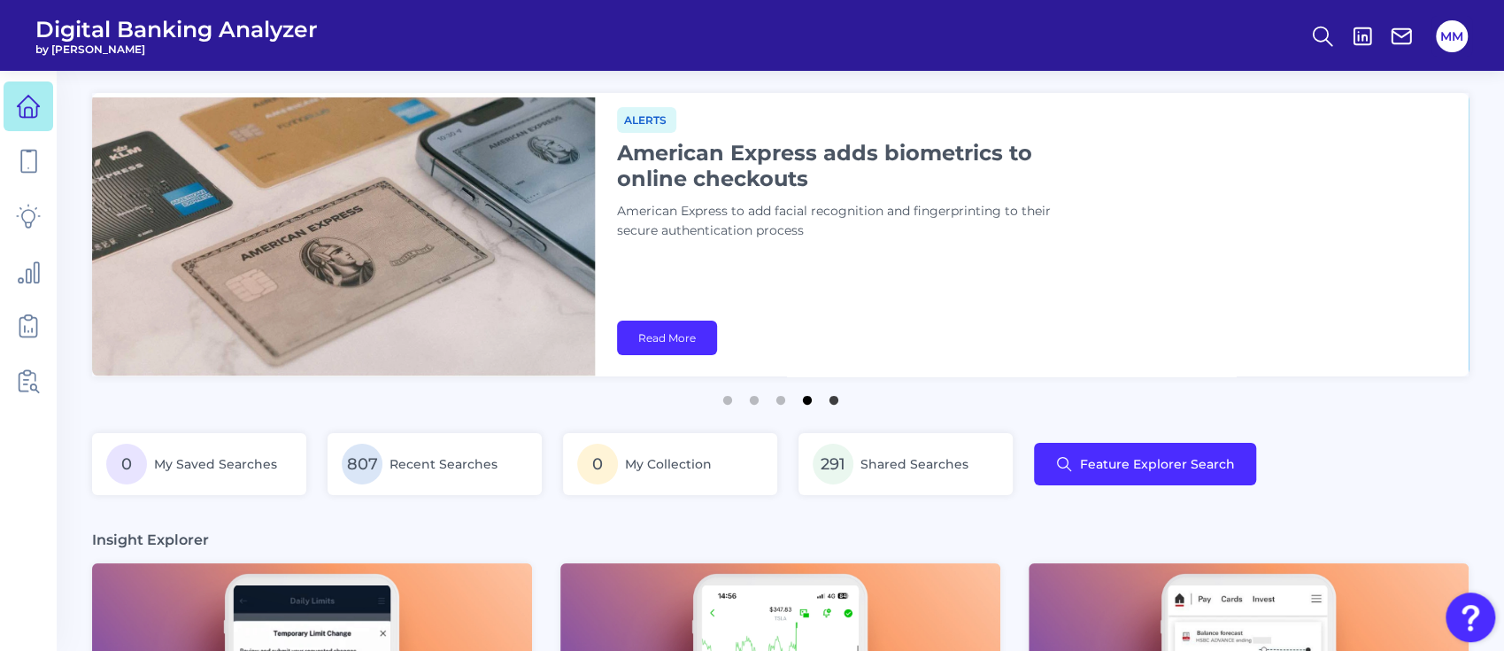
click at [807, 400] on button "4" at bounding box center [808, 396] width 18 height 18
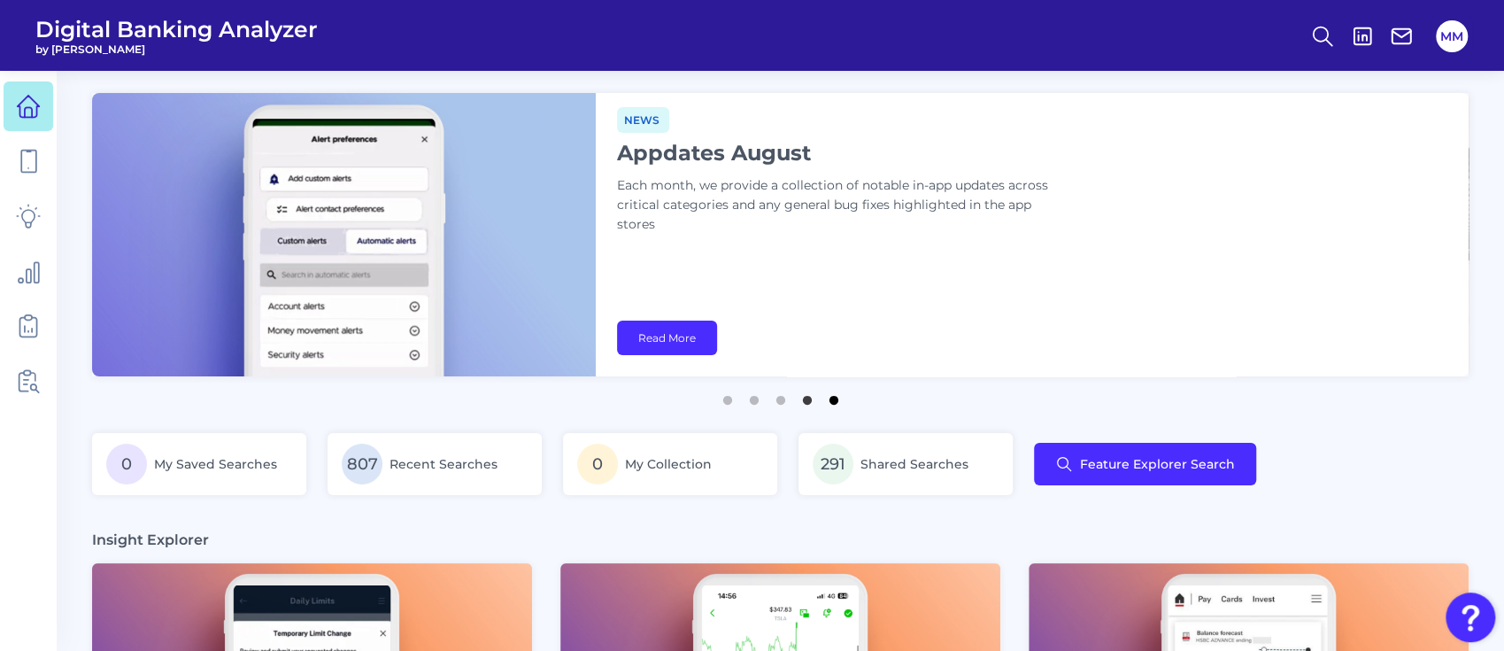
click at [831, 400] on button "5" at bounding box center [834, 396] width 18 height 18
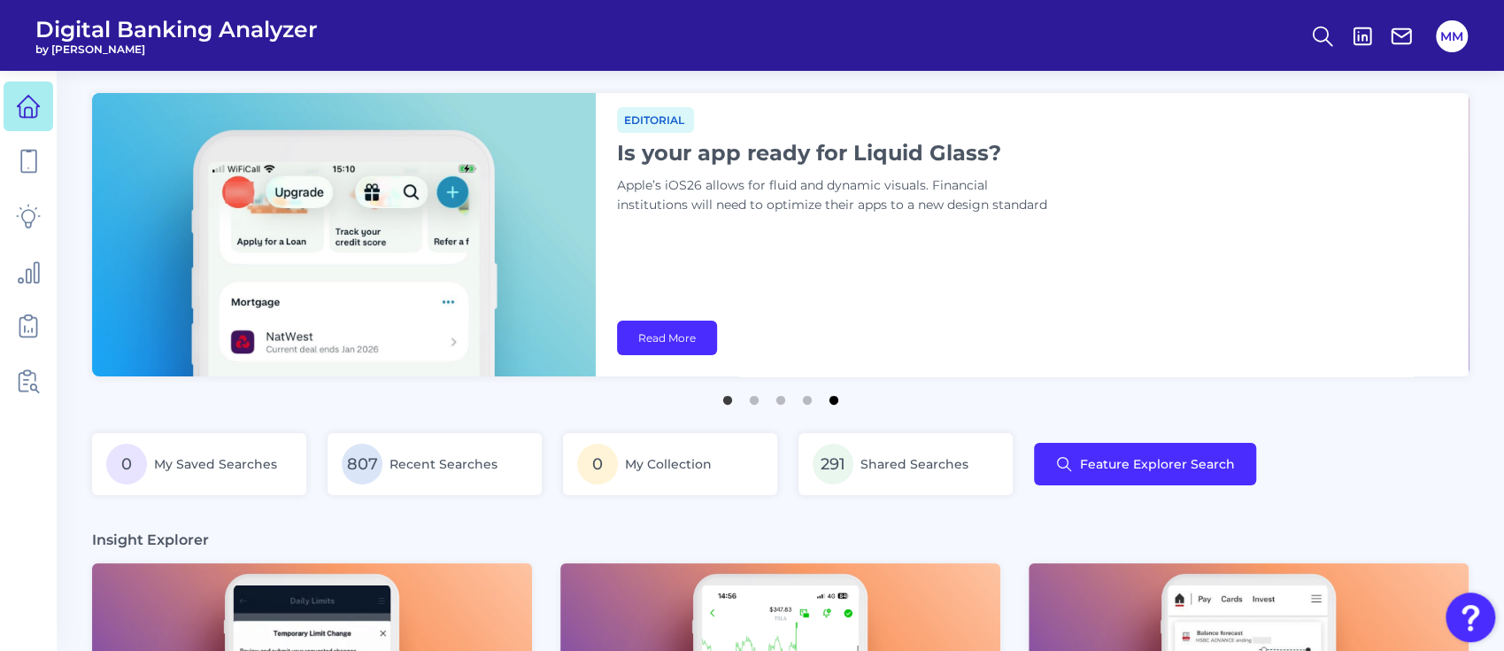
click at [825, 387] on button "5" at bounding box center [834, 396] width 18 height 18
click at [833, 405] on button "5" at bounding box center [834, 396] width 18 height 18
click at [825, 399] on button "5" at bounding box center [834, 396] width 18 height 18
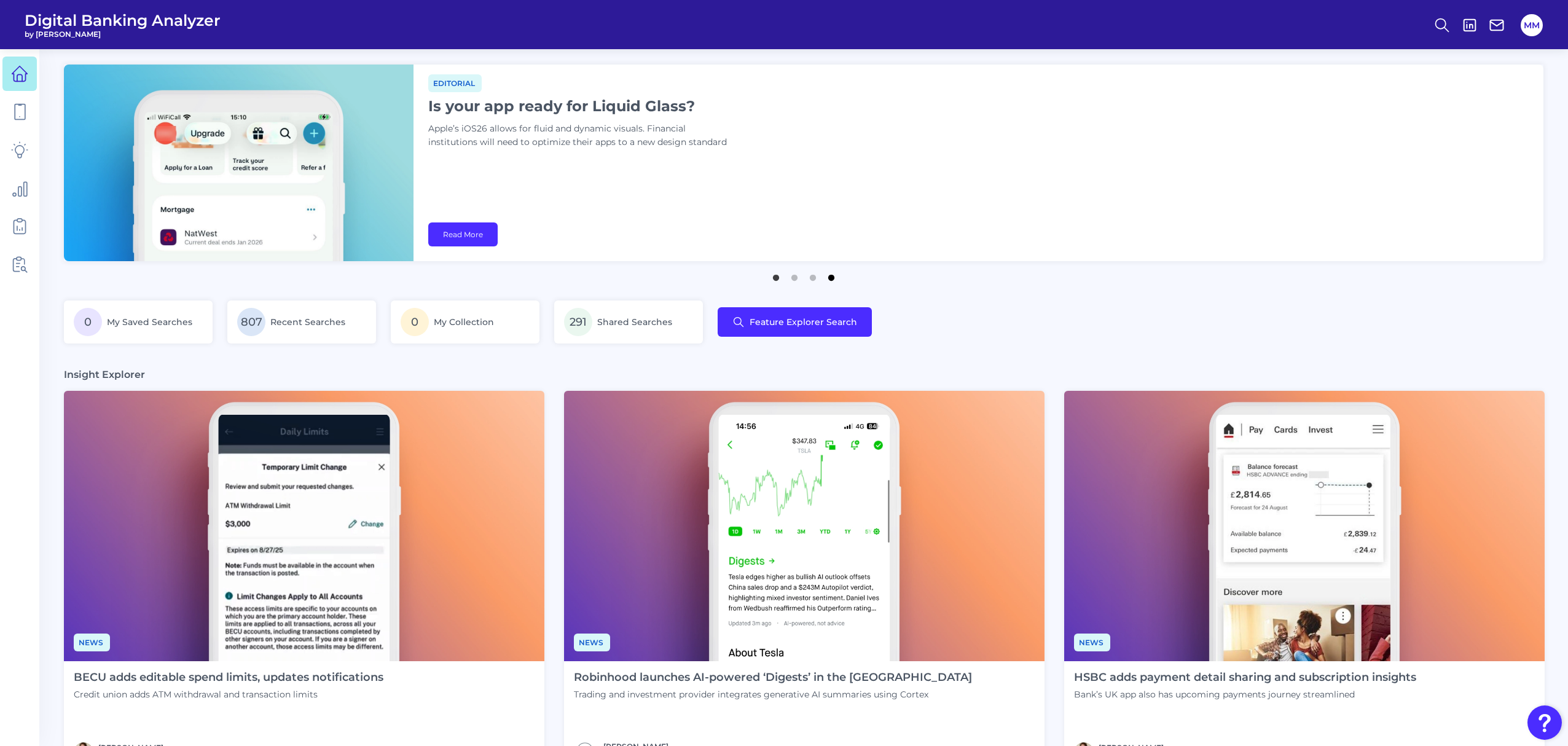
click at [832, 278] on button "4" at bounding box center [832, 275] width 12 height 12
